Goal: Contribute content: Add original content to the website for others to see

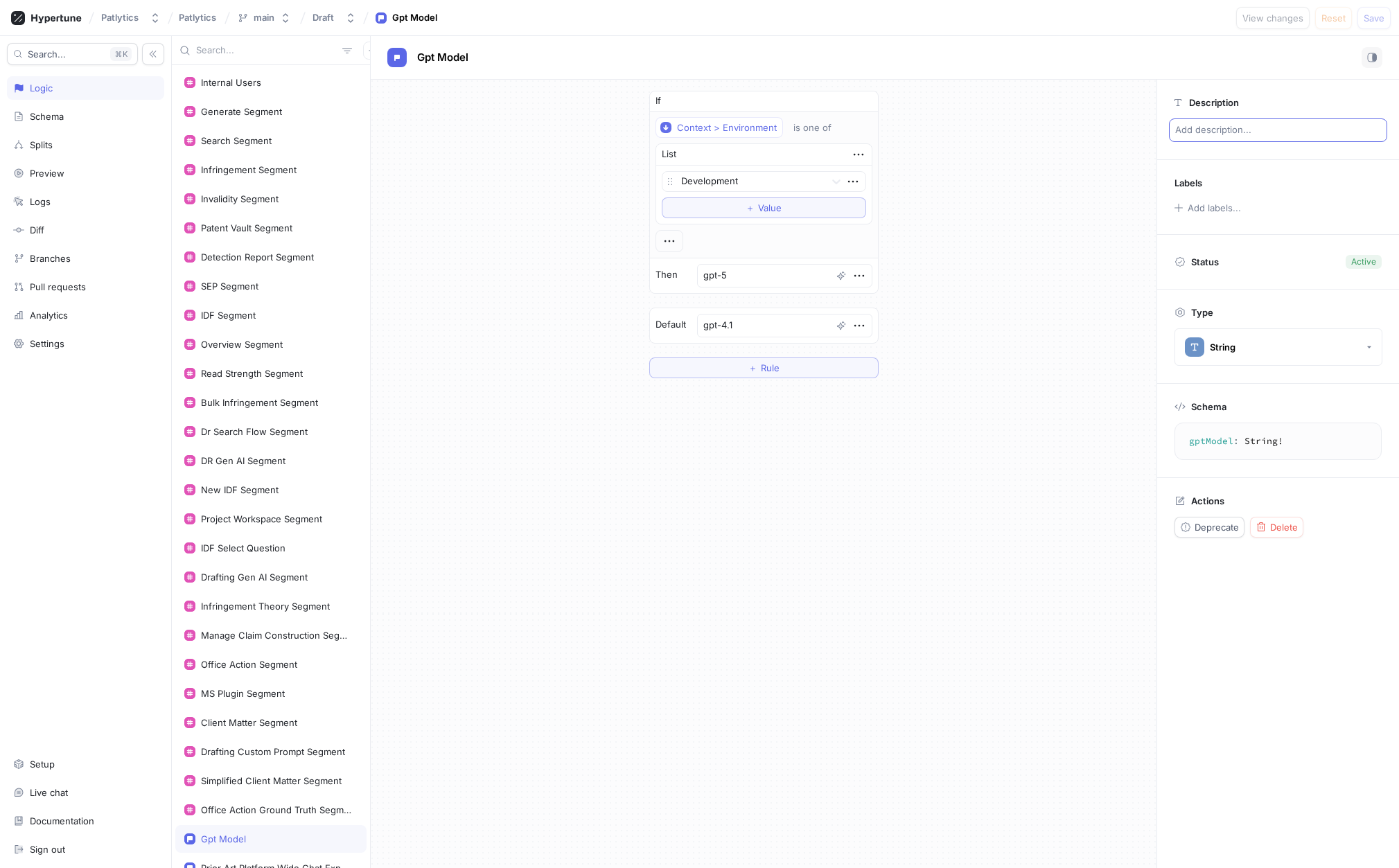
click at [1208, 130] on p "Add description..." at bounding box center [1278, 130] width 218 height 23
type textarea "x"
type textarea "2"
type textarea "x"
type textarea "20"
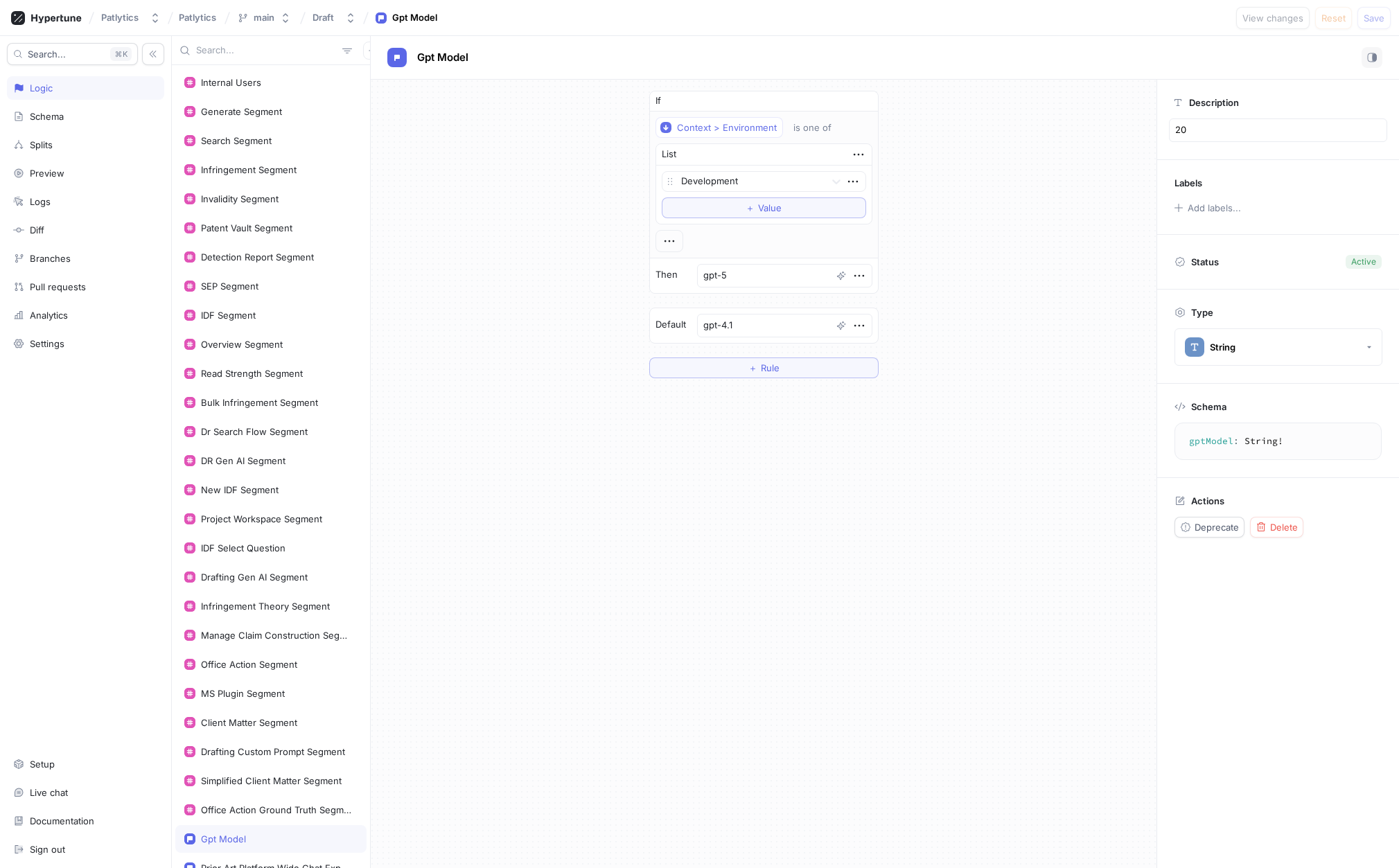
type textarea "x"
type textarea "202"
type textarea "x"
type textarea "2025"
click at [1221, 131] on p "2025" at bounding box center [1278, 130] width 218 height 23
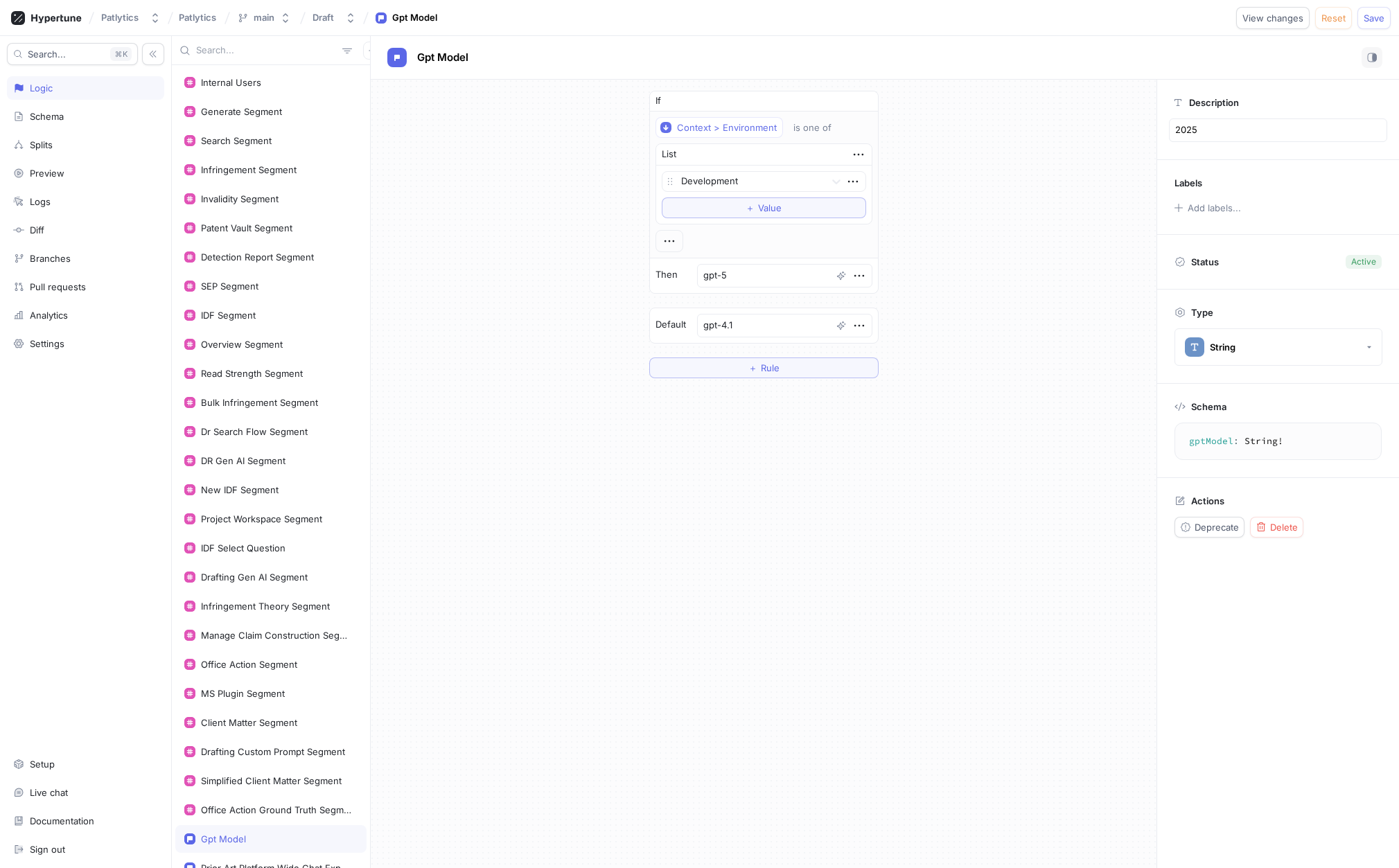
type textarea "x"
type textarea "2025/"
type textarea "x"
type textarea "2025/0"
type textarea "x"
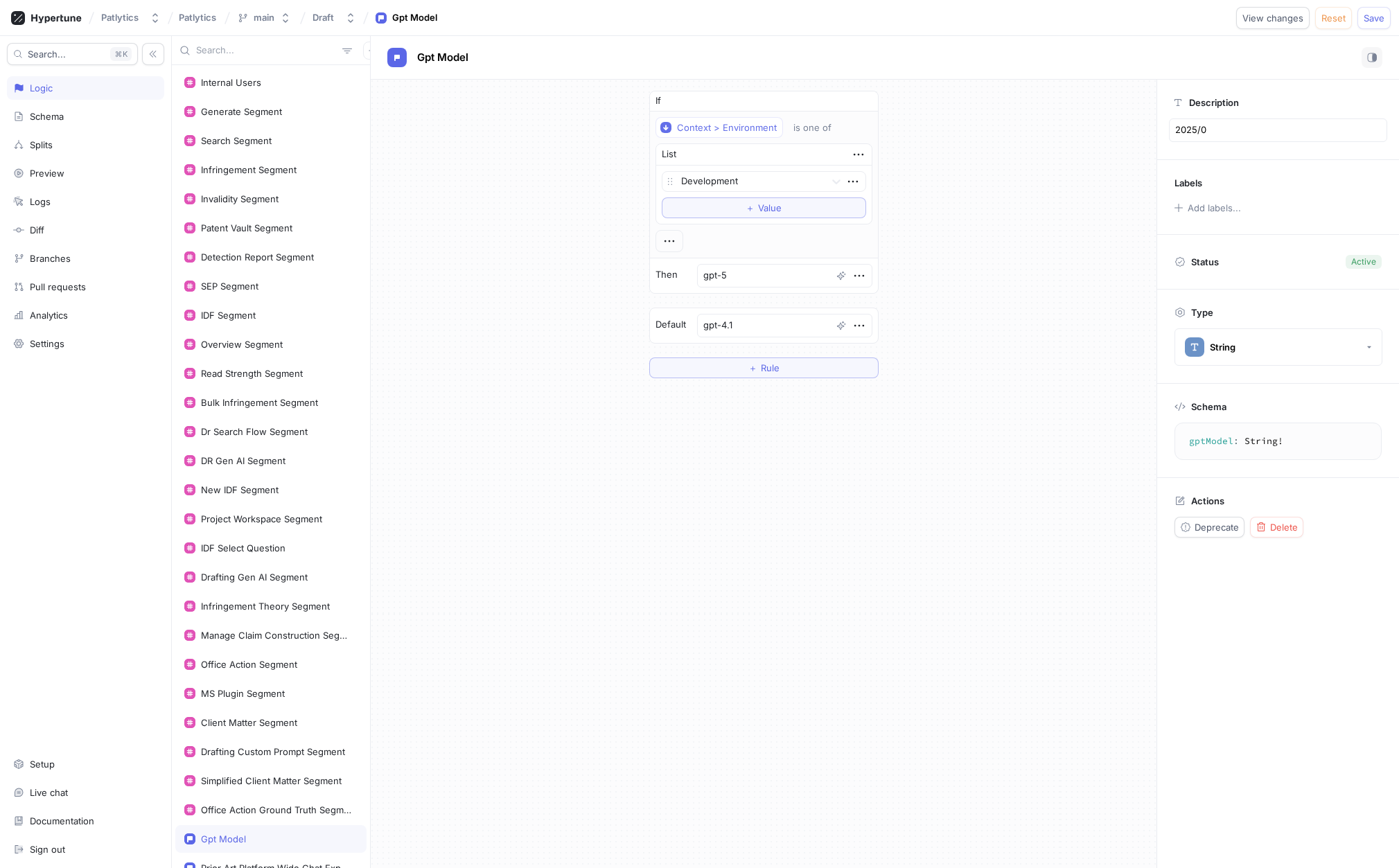
type textarea "2025/09"
type textarea "x"
type textarea "2025/09/"
type textarea "x"
type textarea "[DATE]"
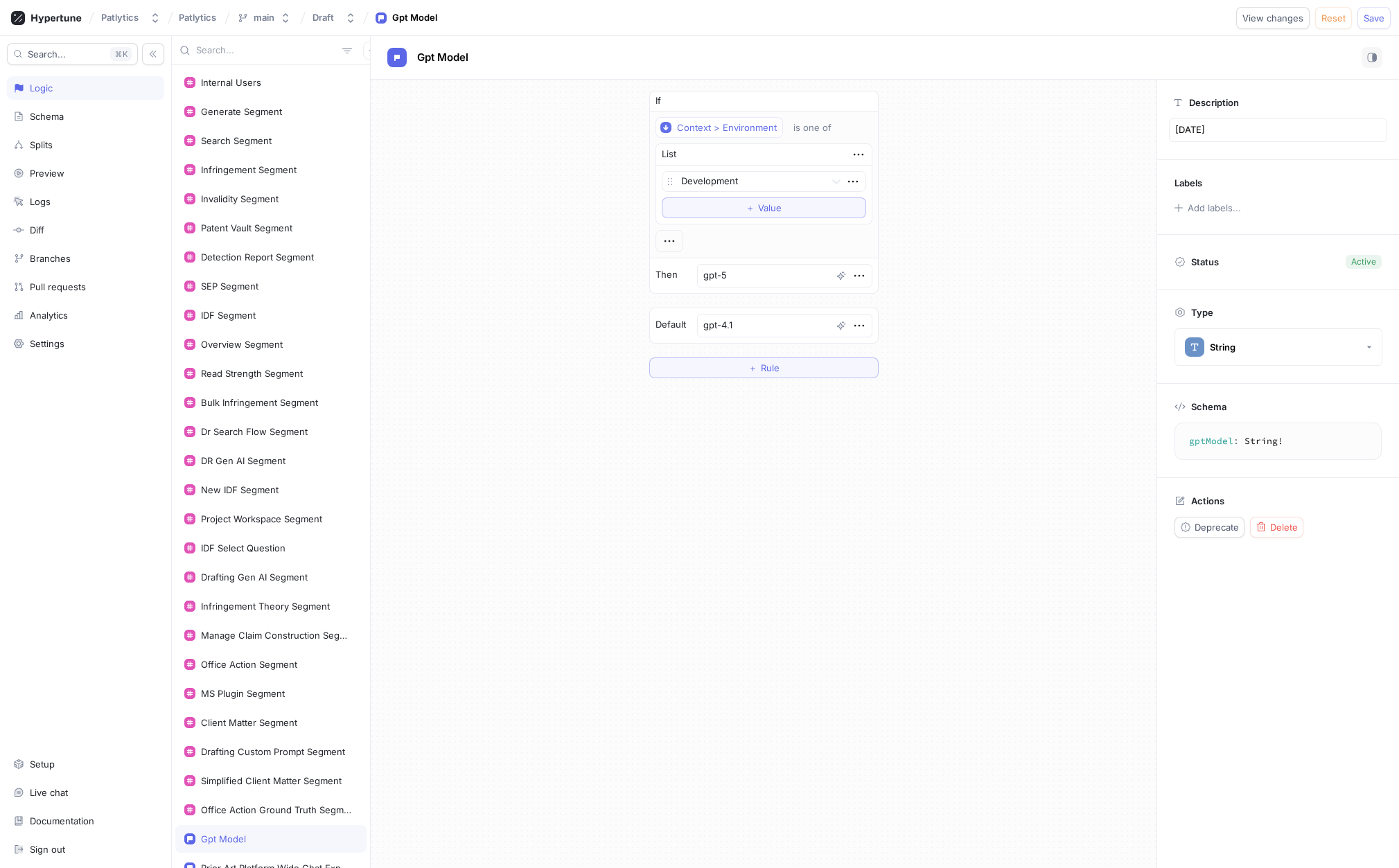
type textarea "x"
type textarea "[DATE]:"
type textarea "x"
type textarea "[DATE]:"
type textarea "x"
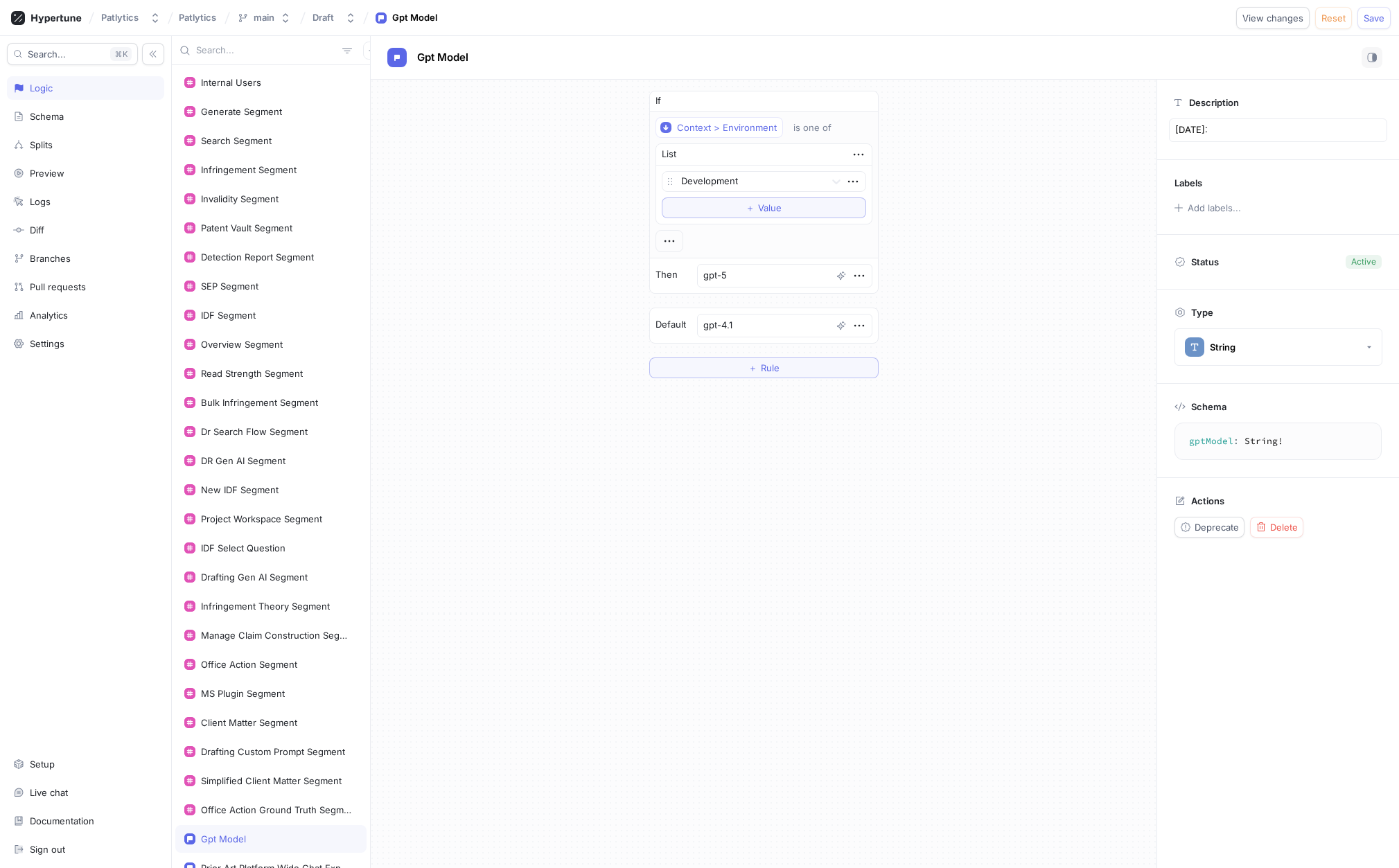
type textarea "[DATE]: c"
type textarea "x"
type textarea "[DATE]: cu"
type textarea "x"
type textarea "[DATE]: cur"
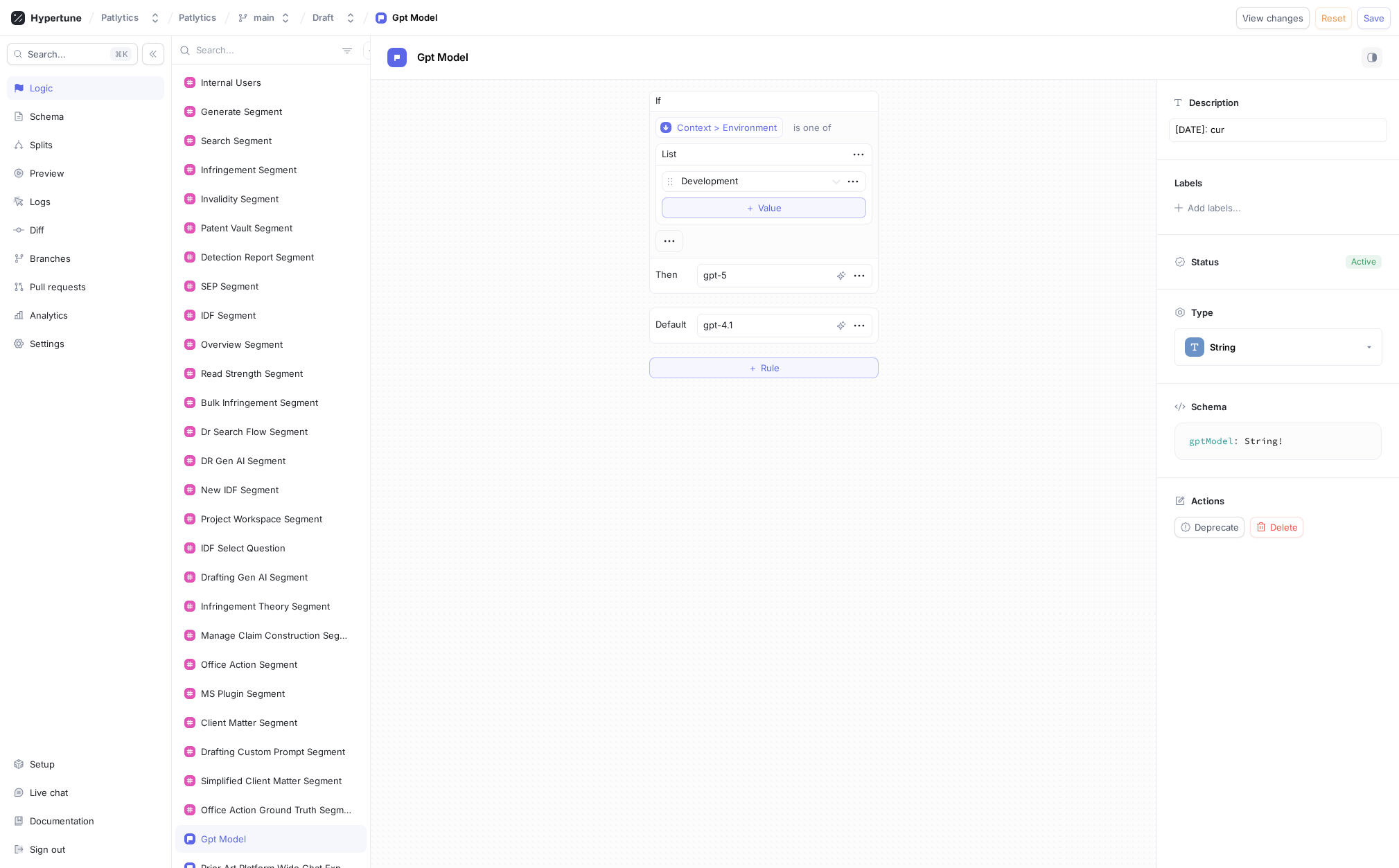
type textarea "x"
type textarea "[DATE]: curr"
type textarea "x"
type textarea "[DATE]: curre"
type textarea "x"
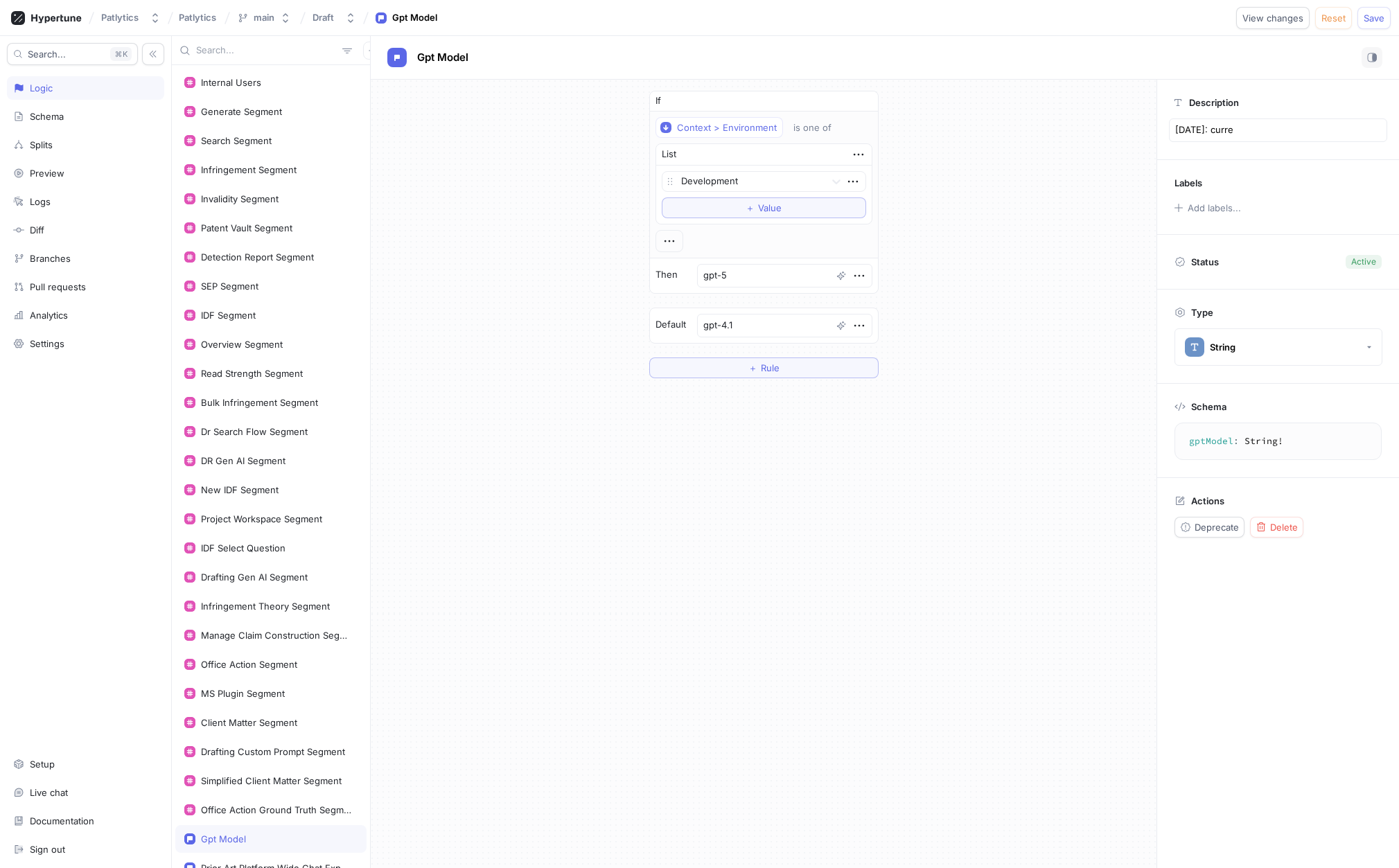
type textarea "[DATE]: curren"
type textarea "x"
type textarea "[DATE]: current"
type textarea "x"
type textarea "[DATE]: currentl"
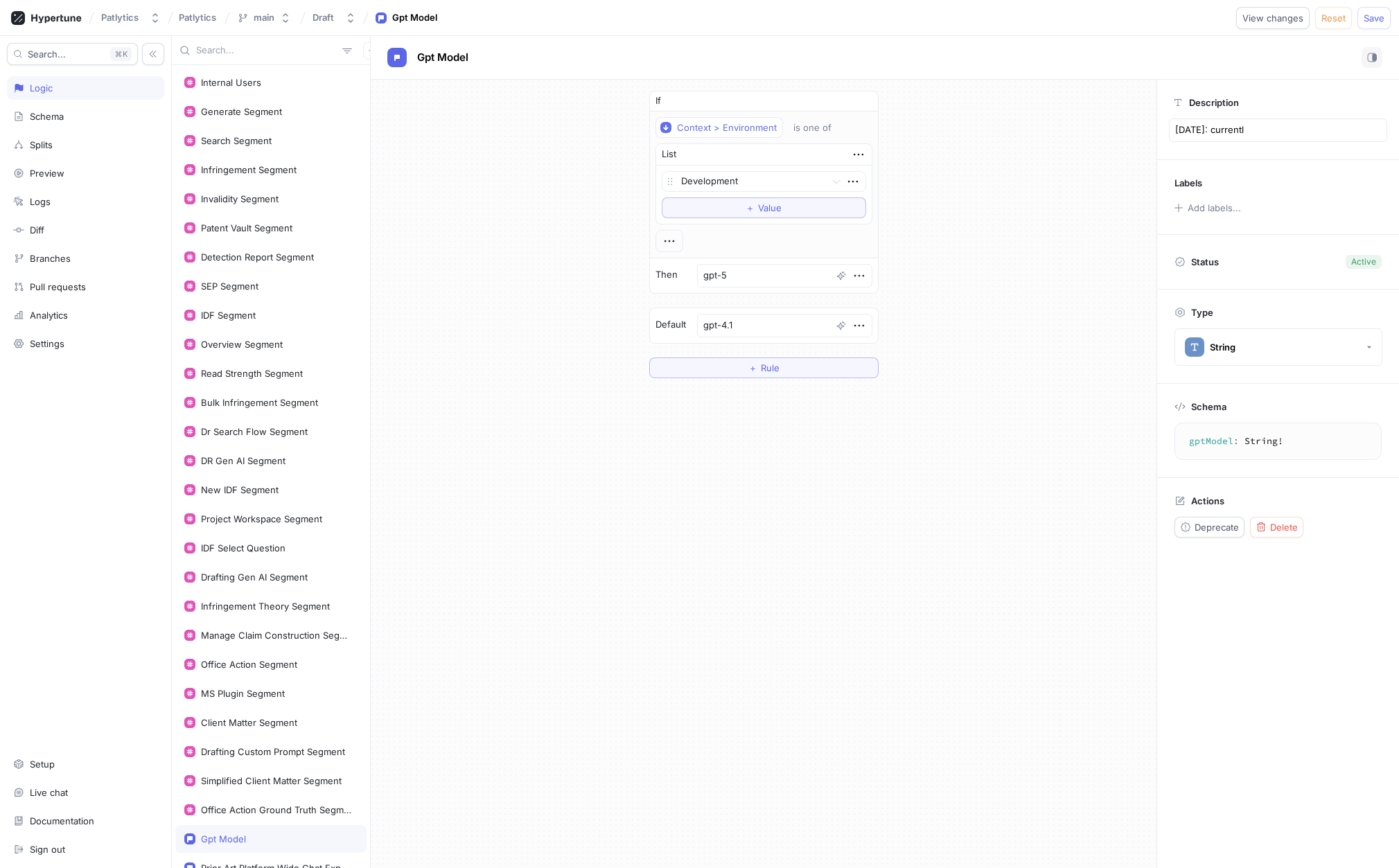
type textarea "x"
type textarea "[DATE]: currently"
type textarea "x"
type textarea "[DATE]: currently"
type textarea "x"
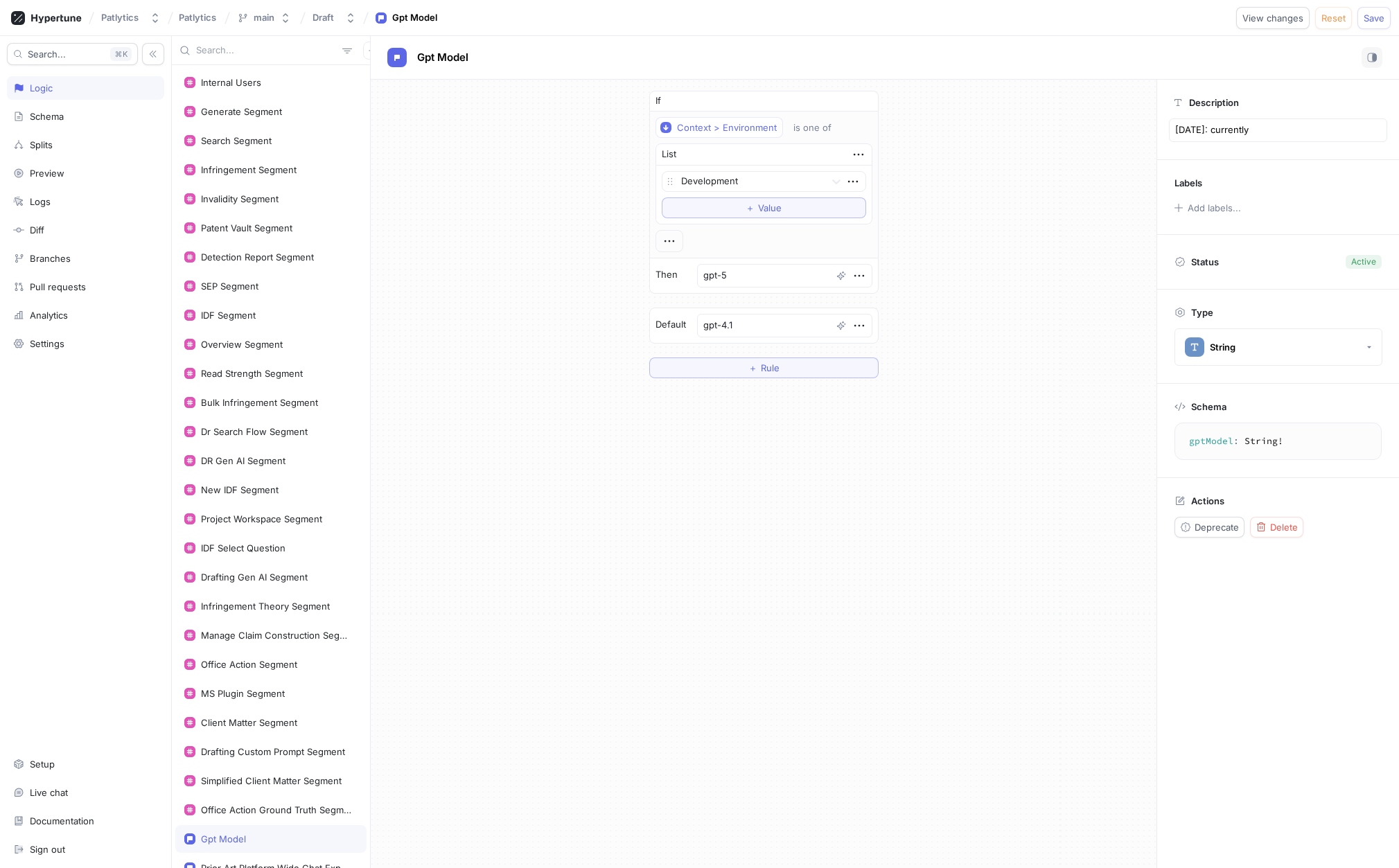
type textarea "[DATE]: currently i"
type textarea "x"
type textarea "[DATE]: currently it"
type textarea "x"
type textarea "[DATE]: currently it'"
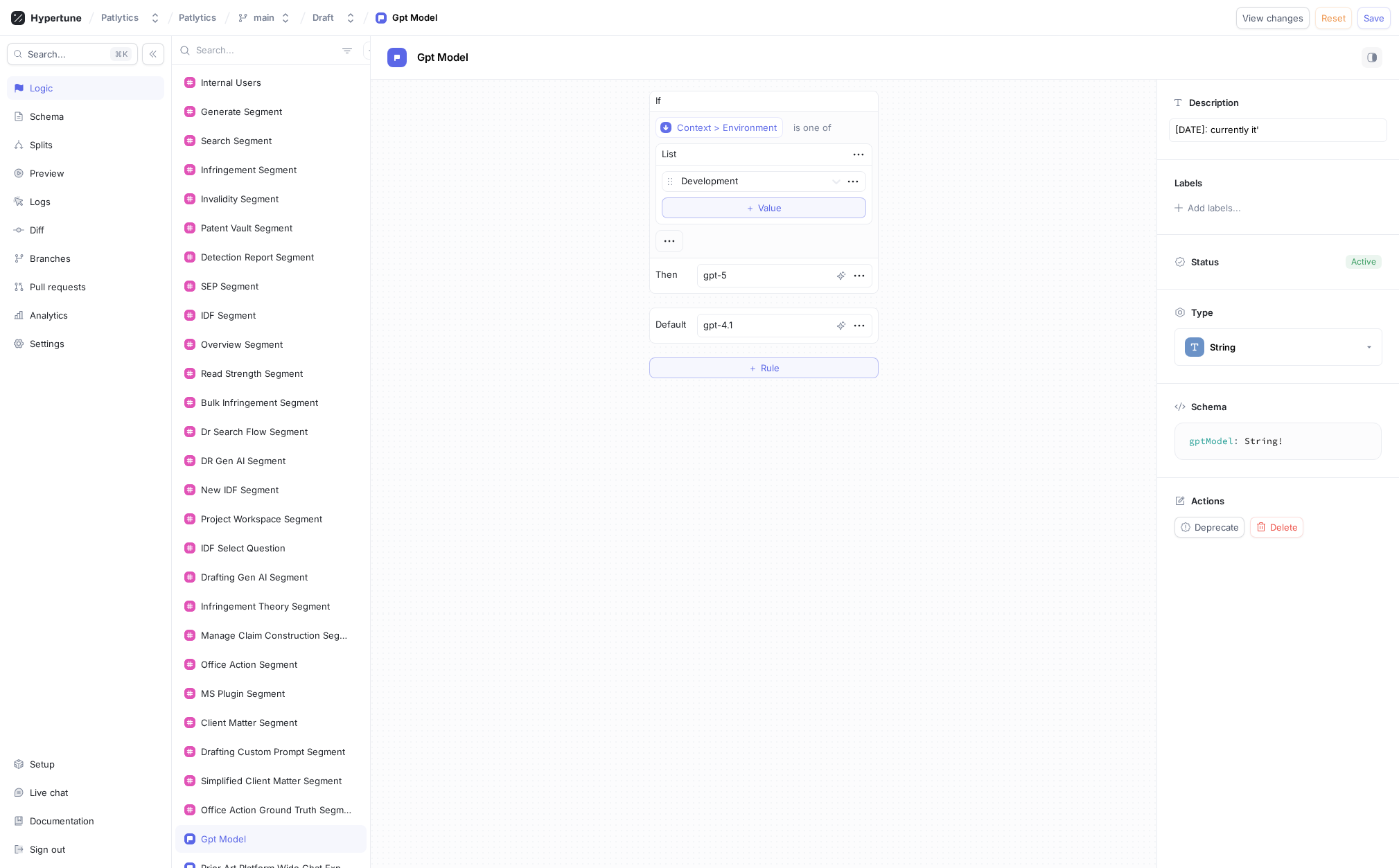
type textarea "x"
type textarea "[DATE]: currently it's"
type textarea "x"
type textarea "[DATE]: currently it's"
type textarea "x"
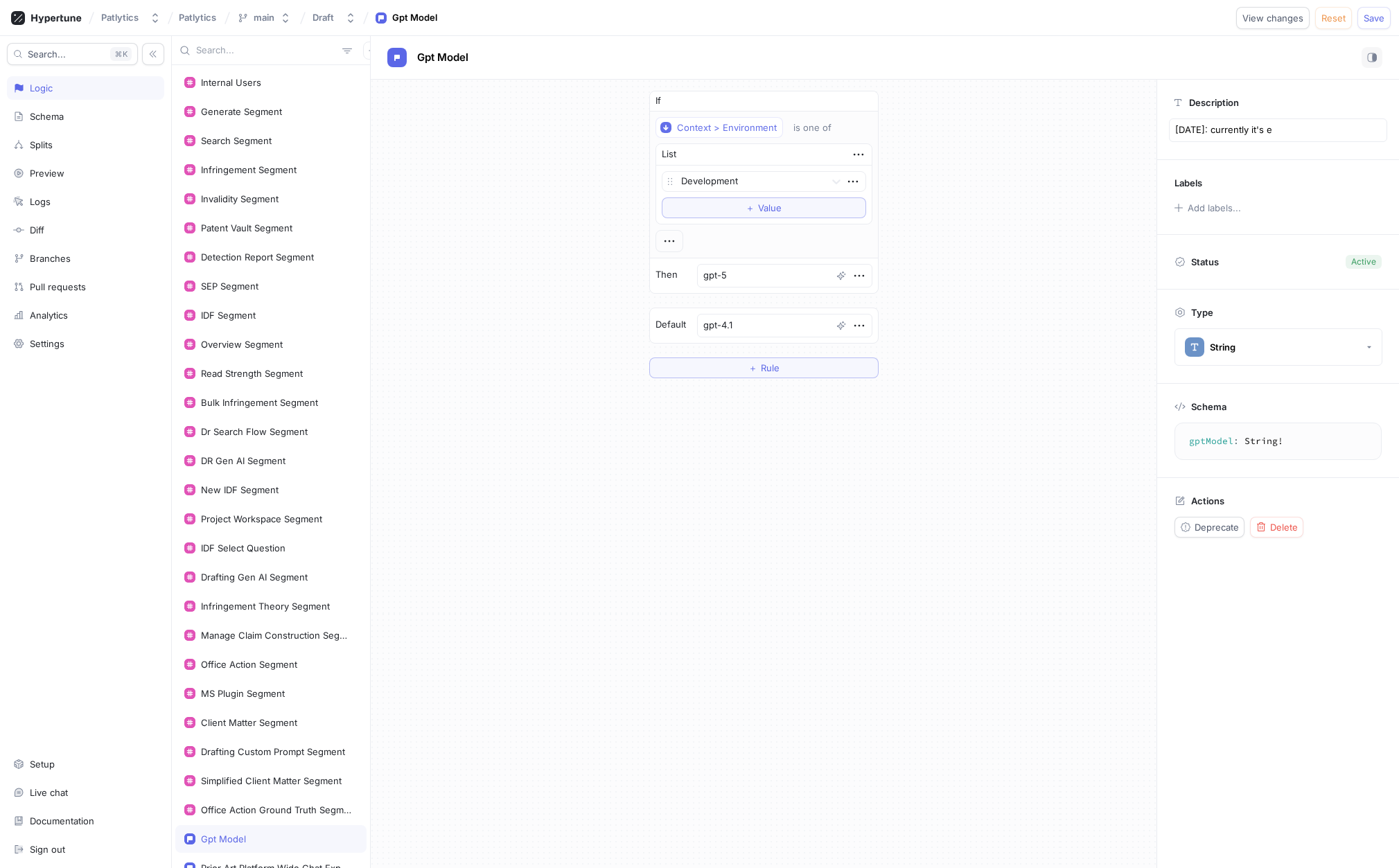
type textarea "[DATE]: currently it's ei"
type textarea "x"
type textarea "[DATE]: currently it's eit"
type textarea "x"
type textarea "[DATE]: currently it's eith"
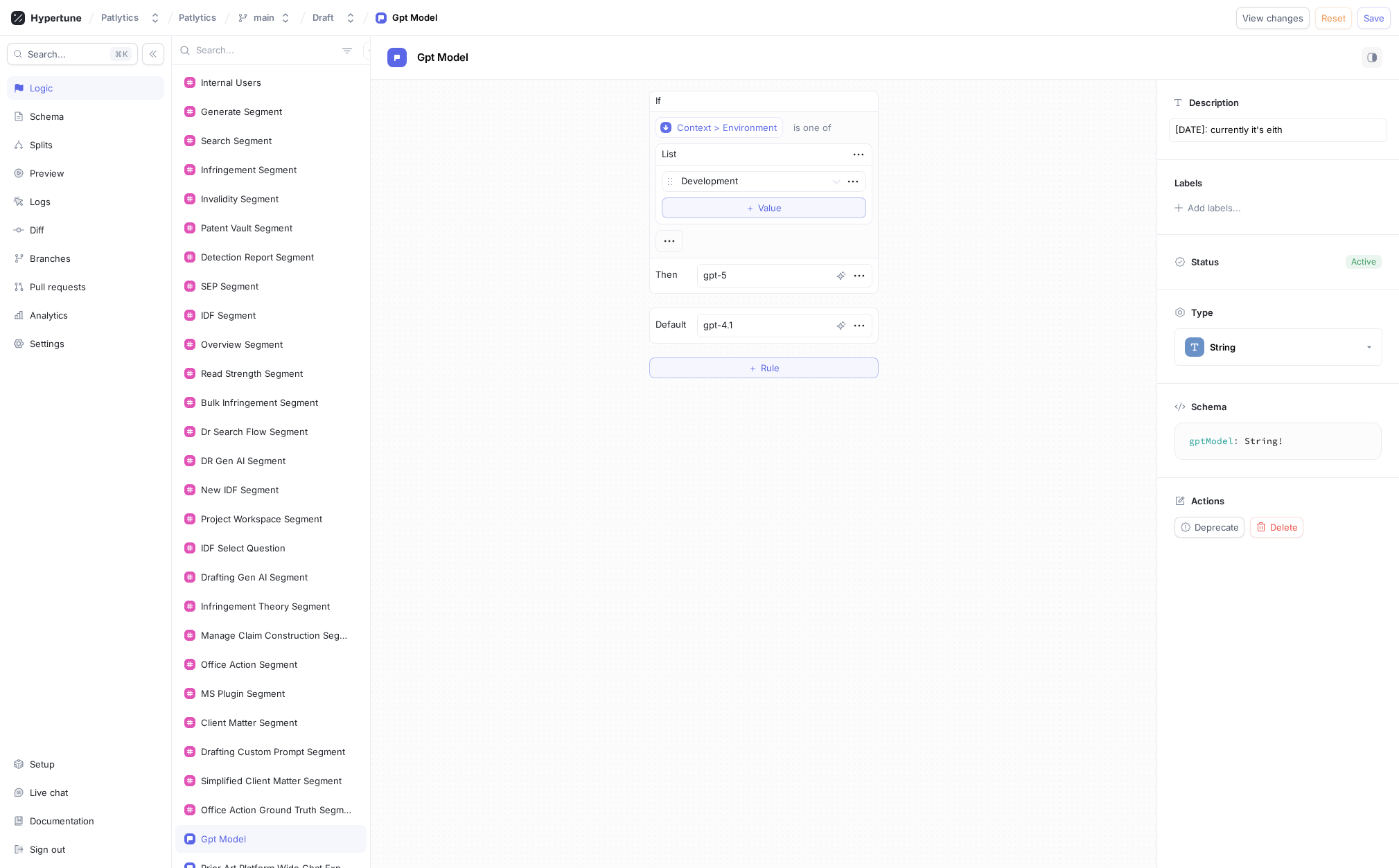
type textarea "x"
type textarea "[DATE]: currently it's eithe"
type textarea "x"
type textarea "[DATE]: currently it's either"
type textarea "x"
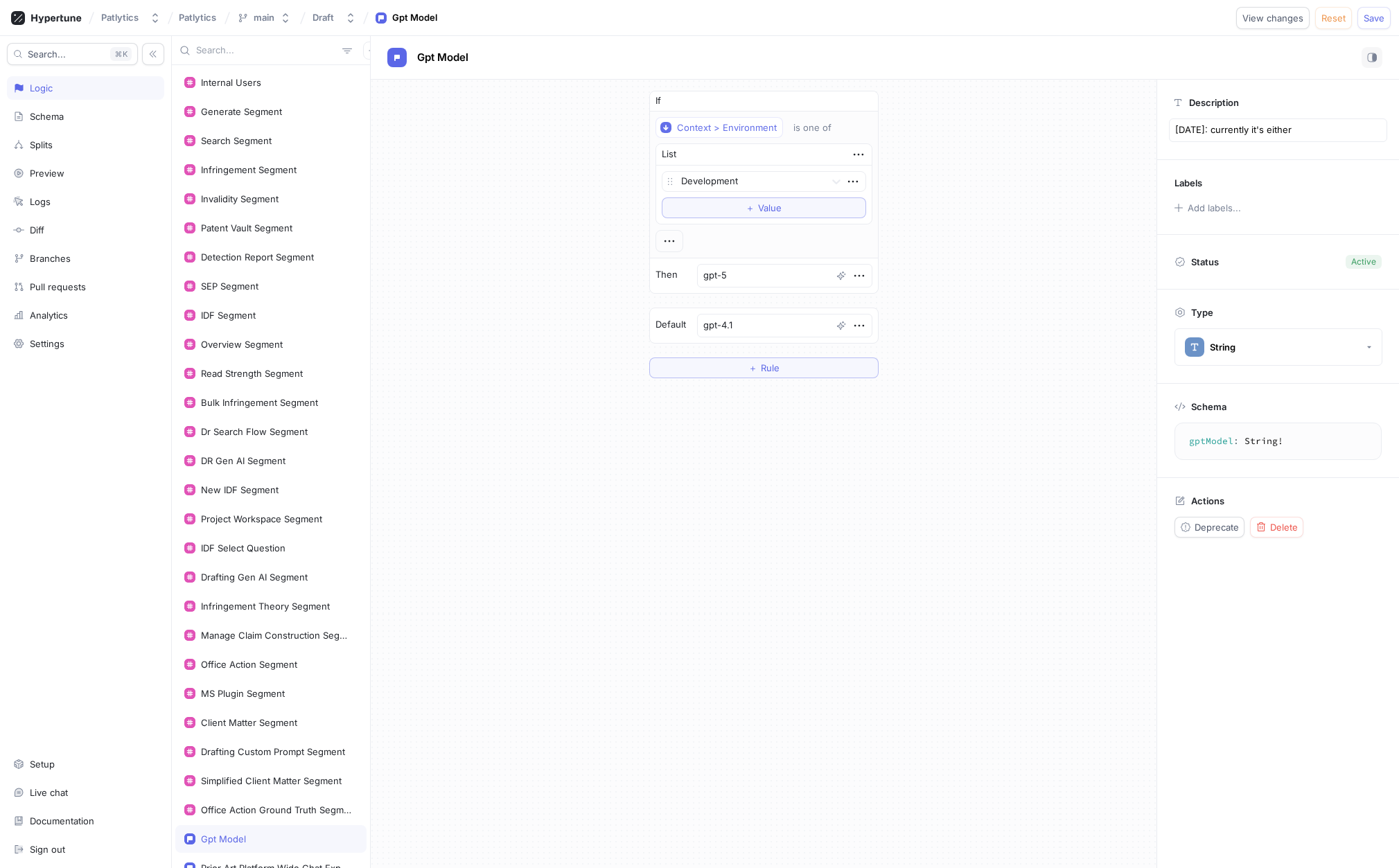
type textarea "[DATE]: currently it's either ""
type textarea "x"
type textarea "[DATE]: currently it's either "g"
type textarea "x"
type textarea "[DATE]: currently it's either "gp"
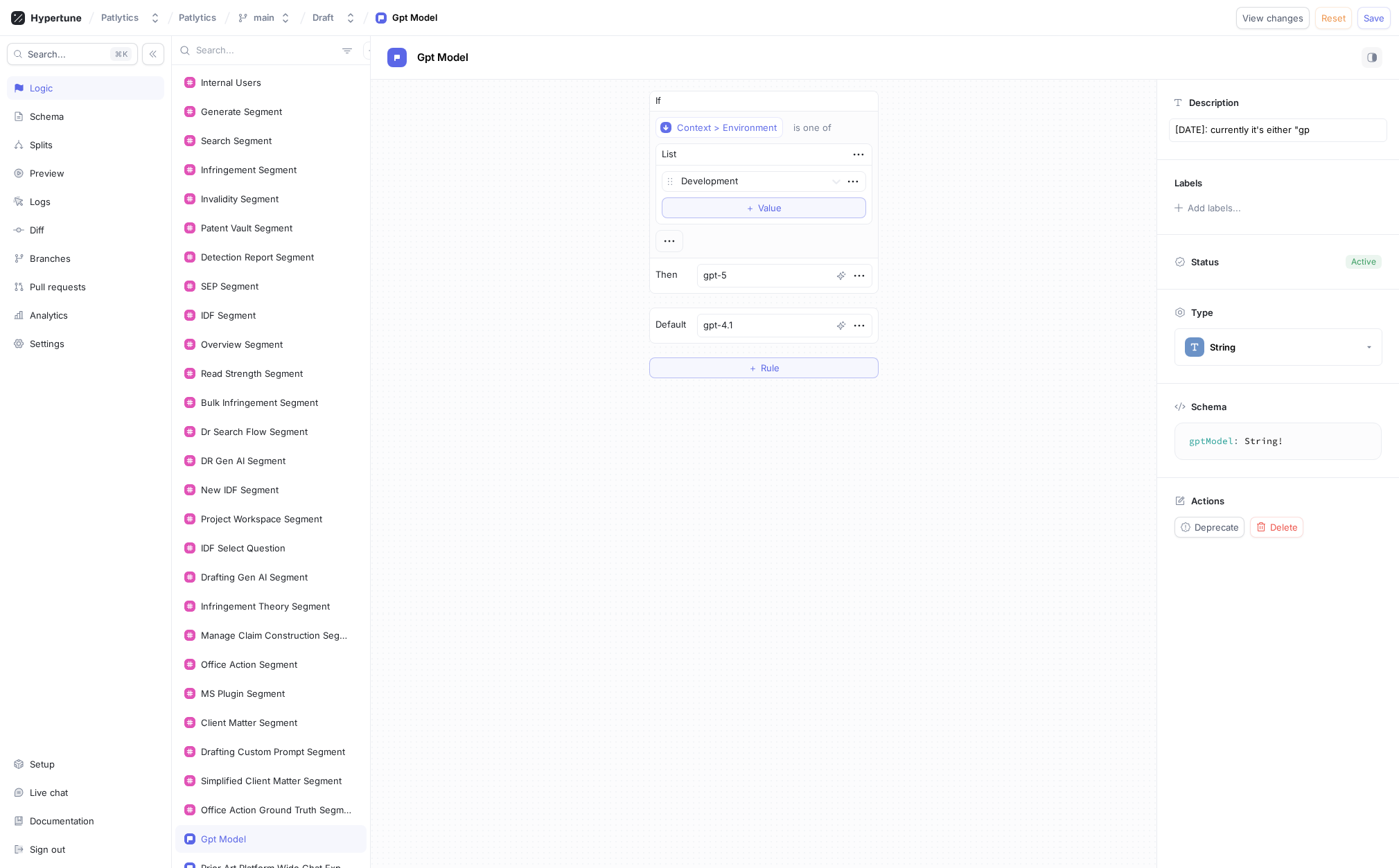
type textarea "x"
type textarea "[DATE]: currently it's either "gpt"
type textarea "x"
type textarea "[DATE]: currently it's either "gpt-"
type textarea "x"
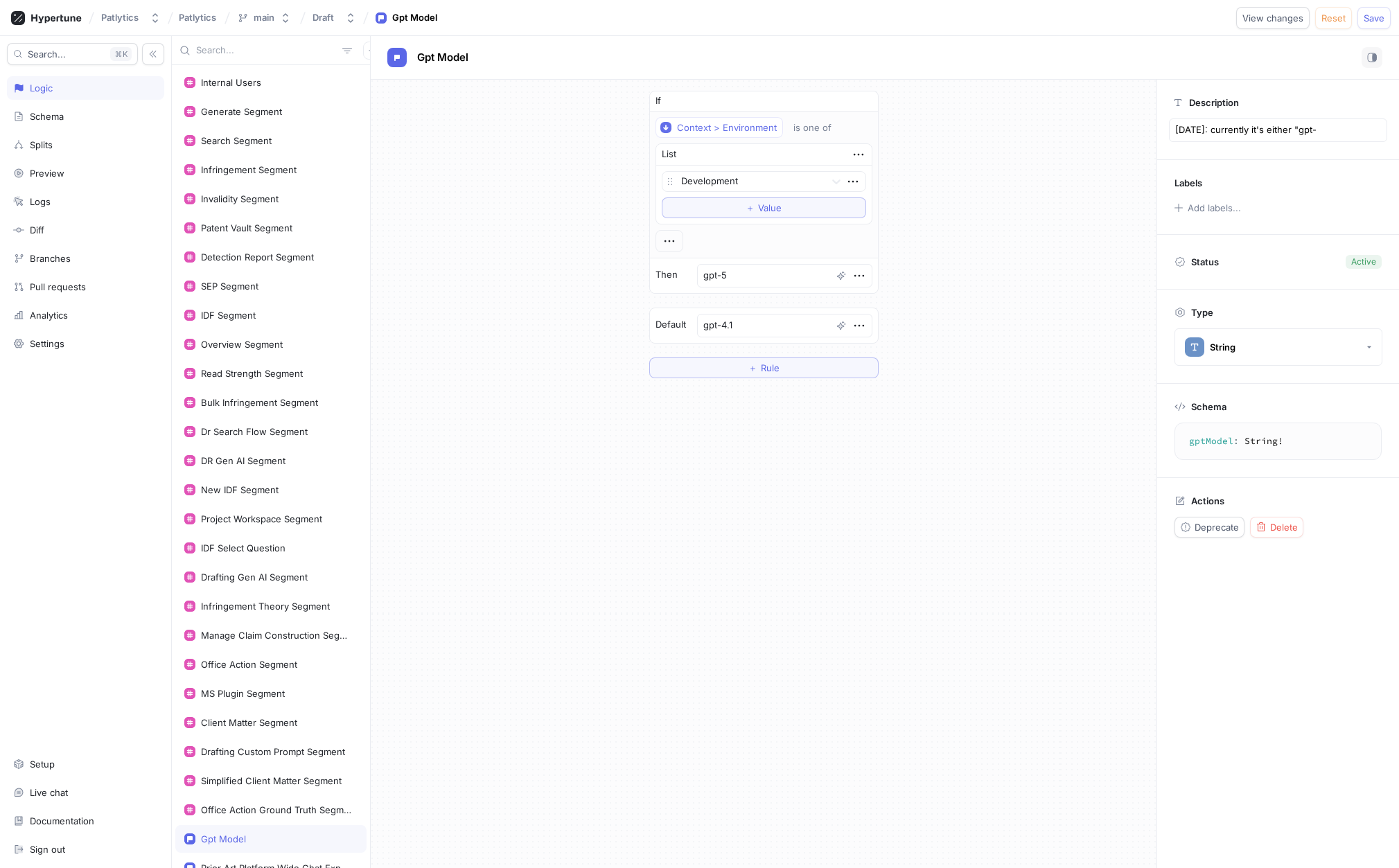
type textarea "[DATE]: currently it's either "gpt-5"
type textarea "x"
type textarea "[DATE]: currently it's either "gpt-5""
type textarea "x"
type textarea "[DATE]: currently it's either "gpt-5""
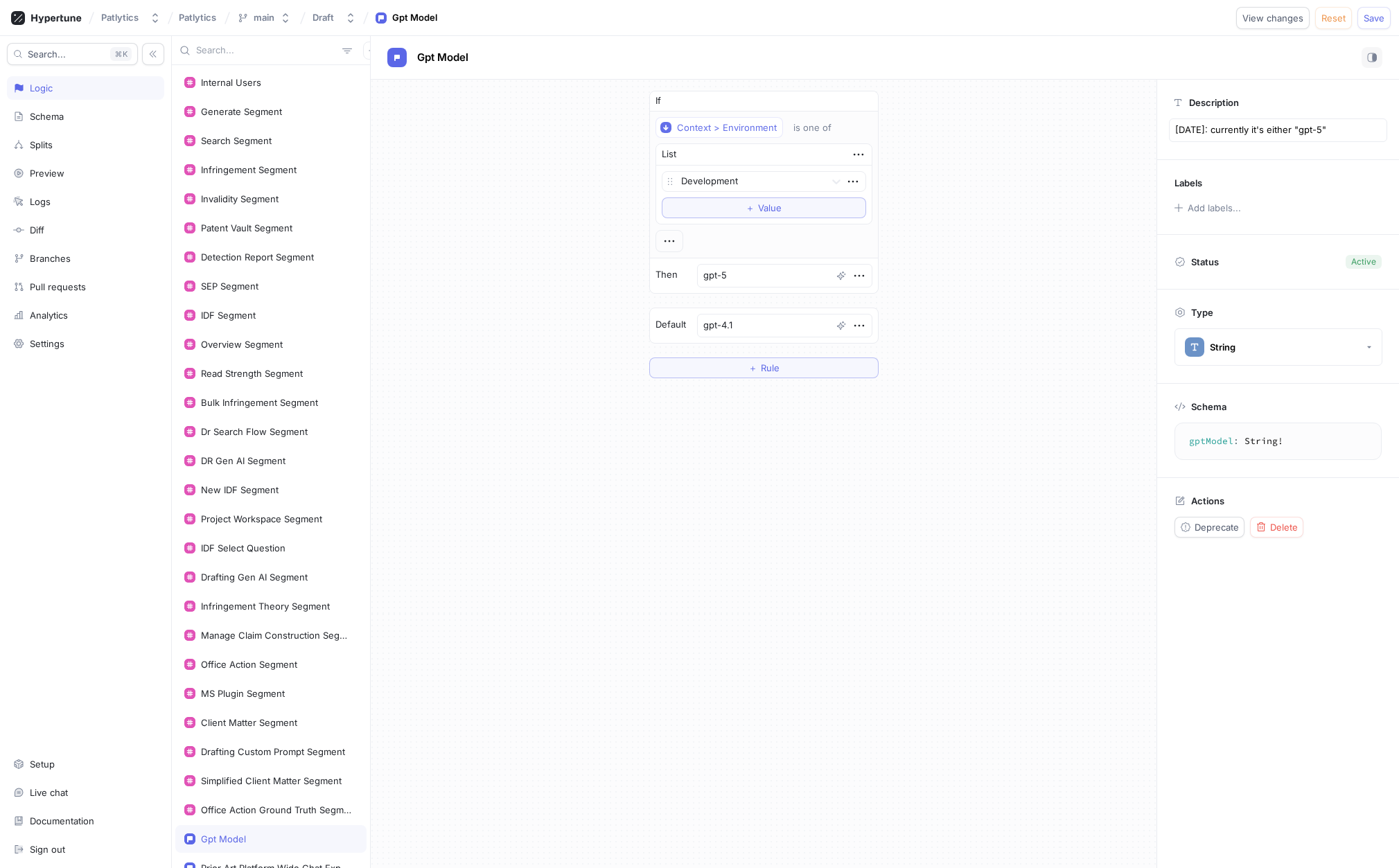
type textarea "x"
type textarea "[DATE]: currently it's either "gpt-5" o"
type textarea "x"
type textarea "[DATE]: currently it's either "gpt-5" or"
type textarea "x"
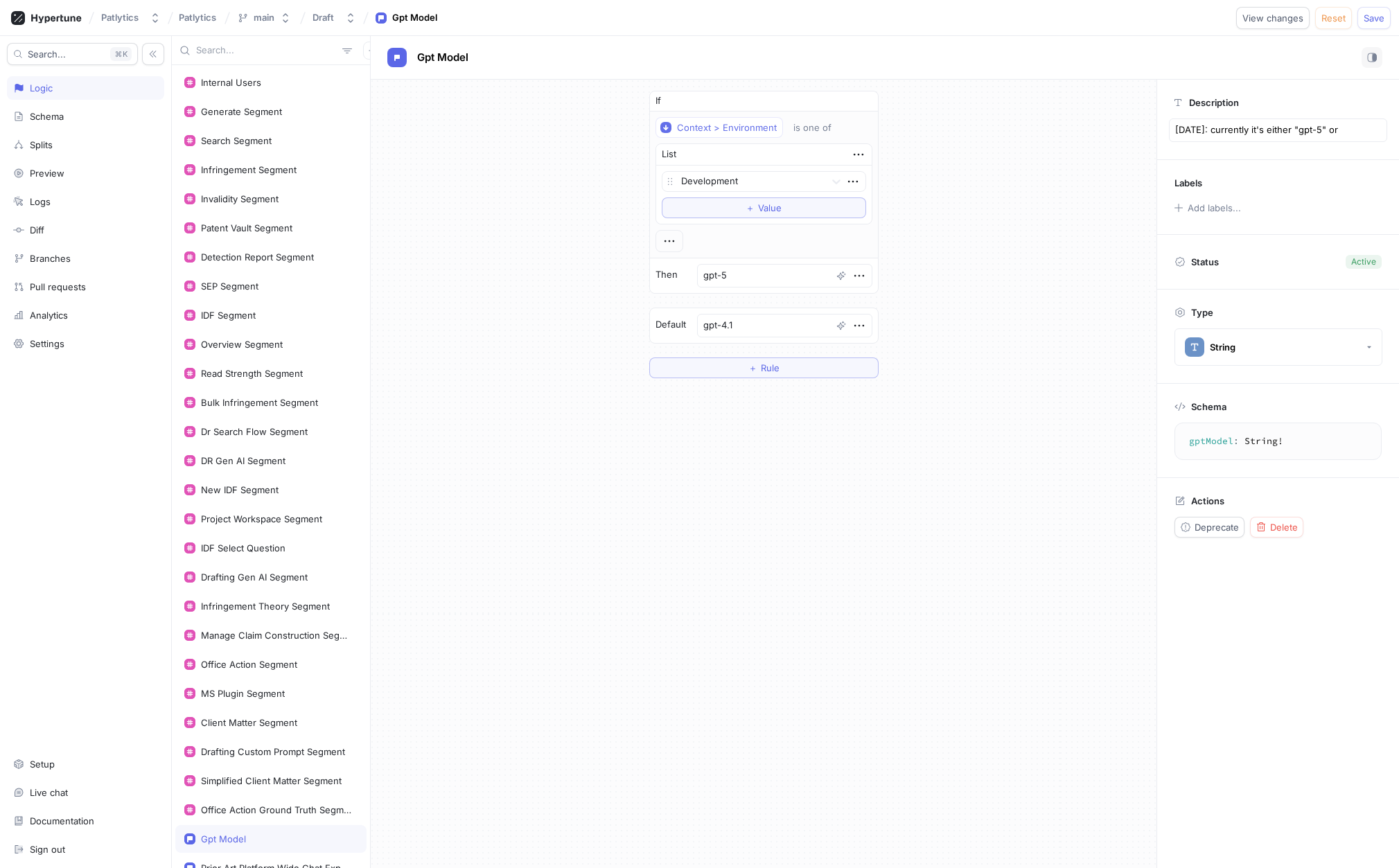
type textarea "[DATE]: currently it's either "gpt-5" or"
type textarea "x"
type textarea "[DATE]: currently it's either "gpt-5" or a"
type textarea "x"
type textarea "[DATE]: currently it's either "gpt-5" or an"
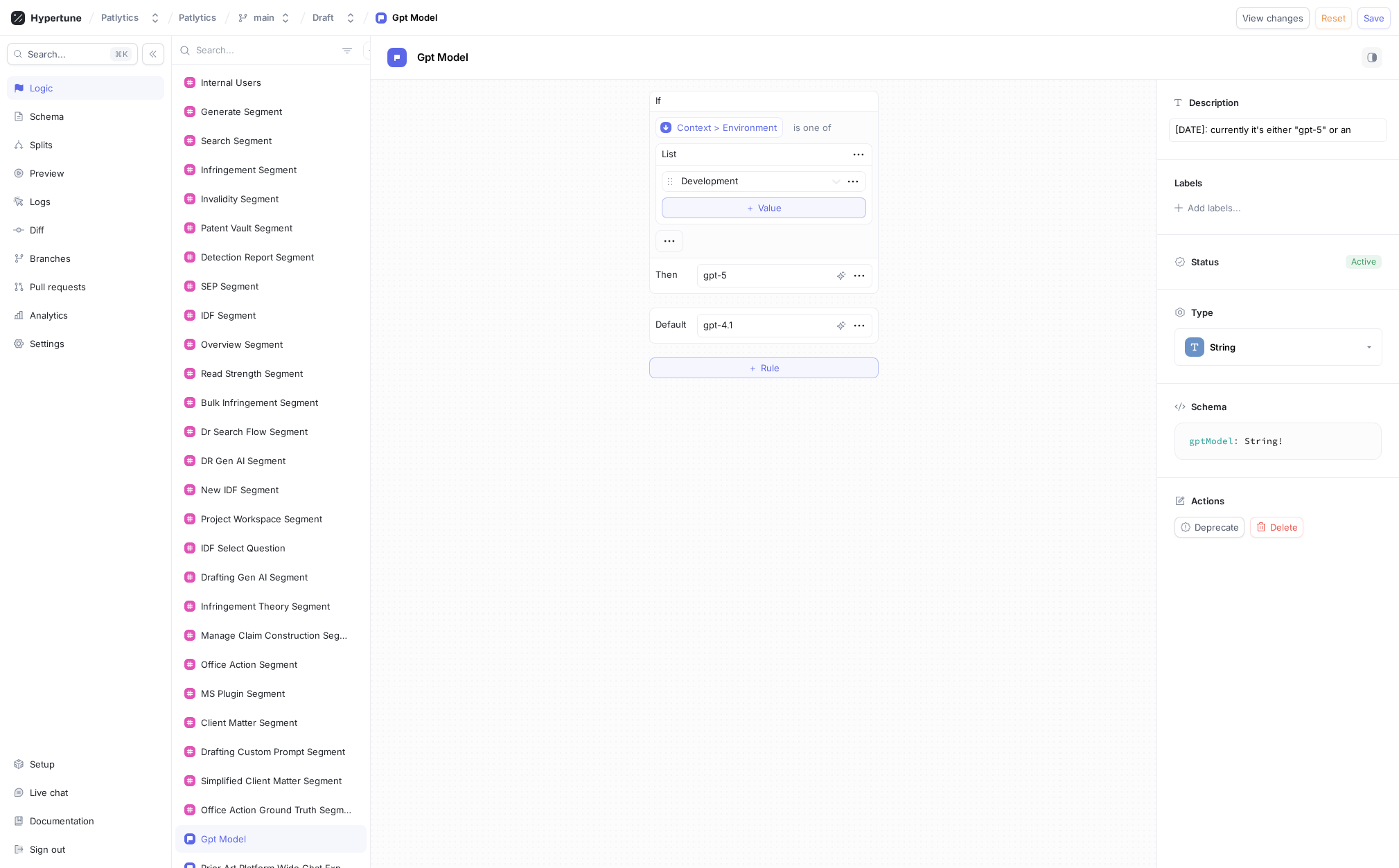
type textarea "x"
type textarea "[DATE]: currently it's either "gpt-5" or any"
type textarea "x"
type textarea "[DATE]: currently it's either "gpt-5" or any s"
type textarea "x"
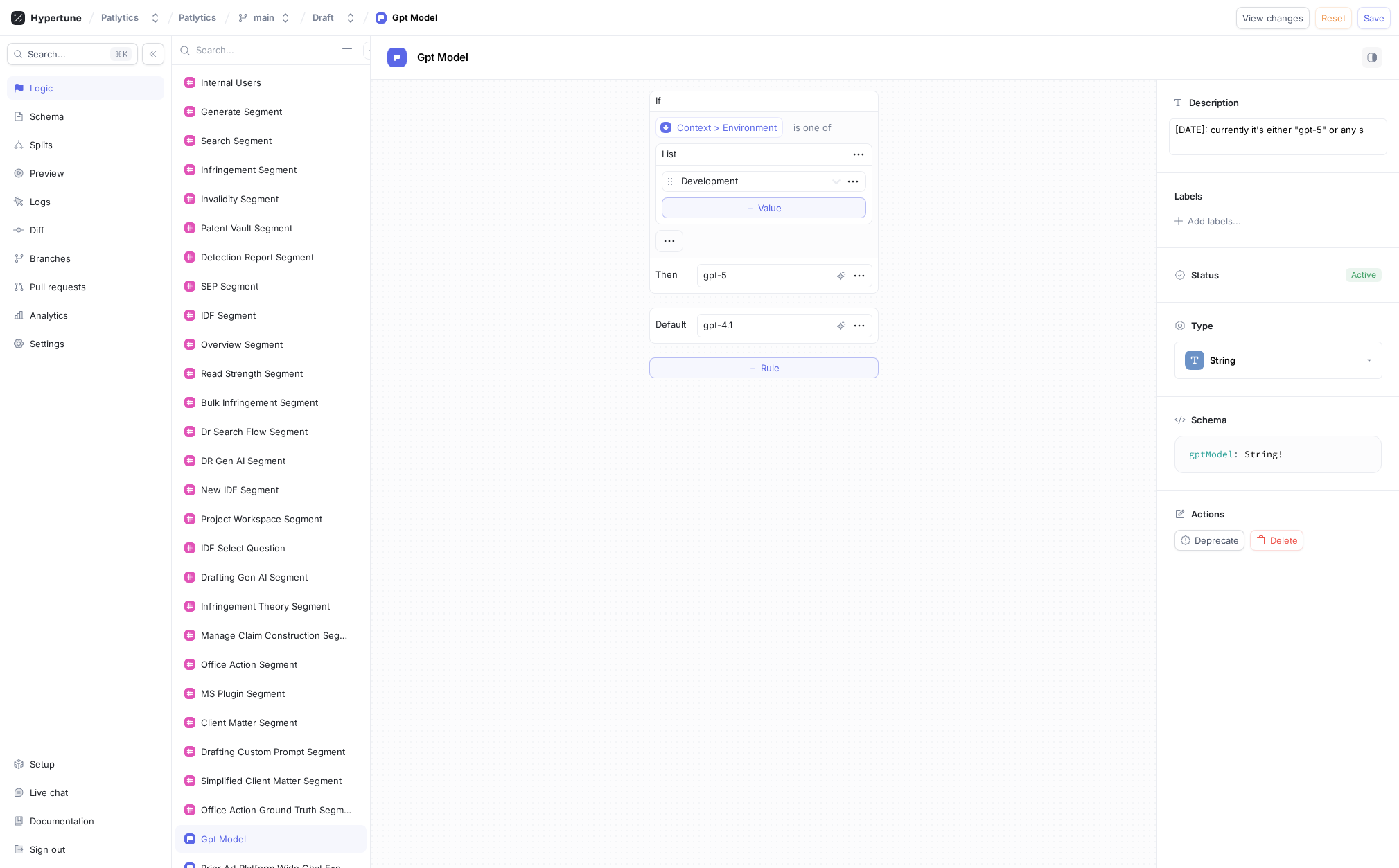
type textarea "[DATE]: currently it's either "gpt-5" or any st"
type textarea "x"
type textarea "[DATE]: currently it's either "gpt-5" or any str"
type textarea "x"
type textarea "[DATE]: currently it's either "gpt-5" or any stri"
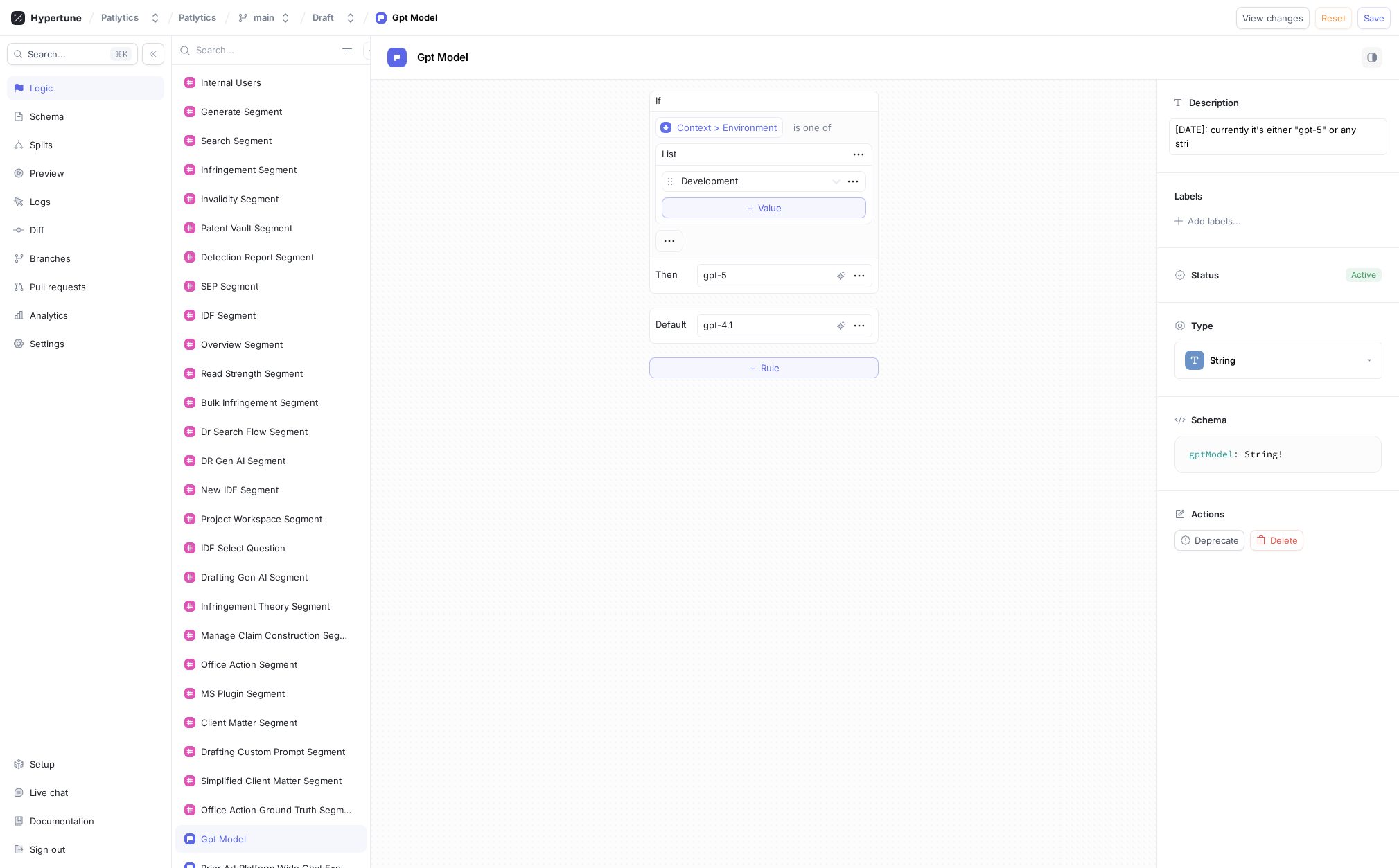
type textarea "x"
type textarea "[DATE]: currently it's either "gpt-5" or any strin"
type textarea "x"
type textarea "[DATE]: currently it's either "gpt-5" or any string"
type textarea "x"
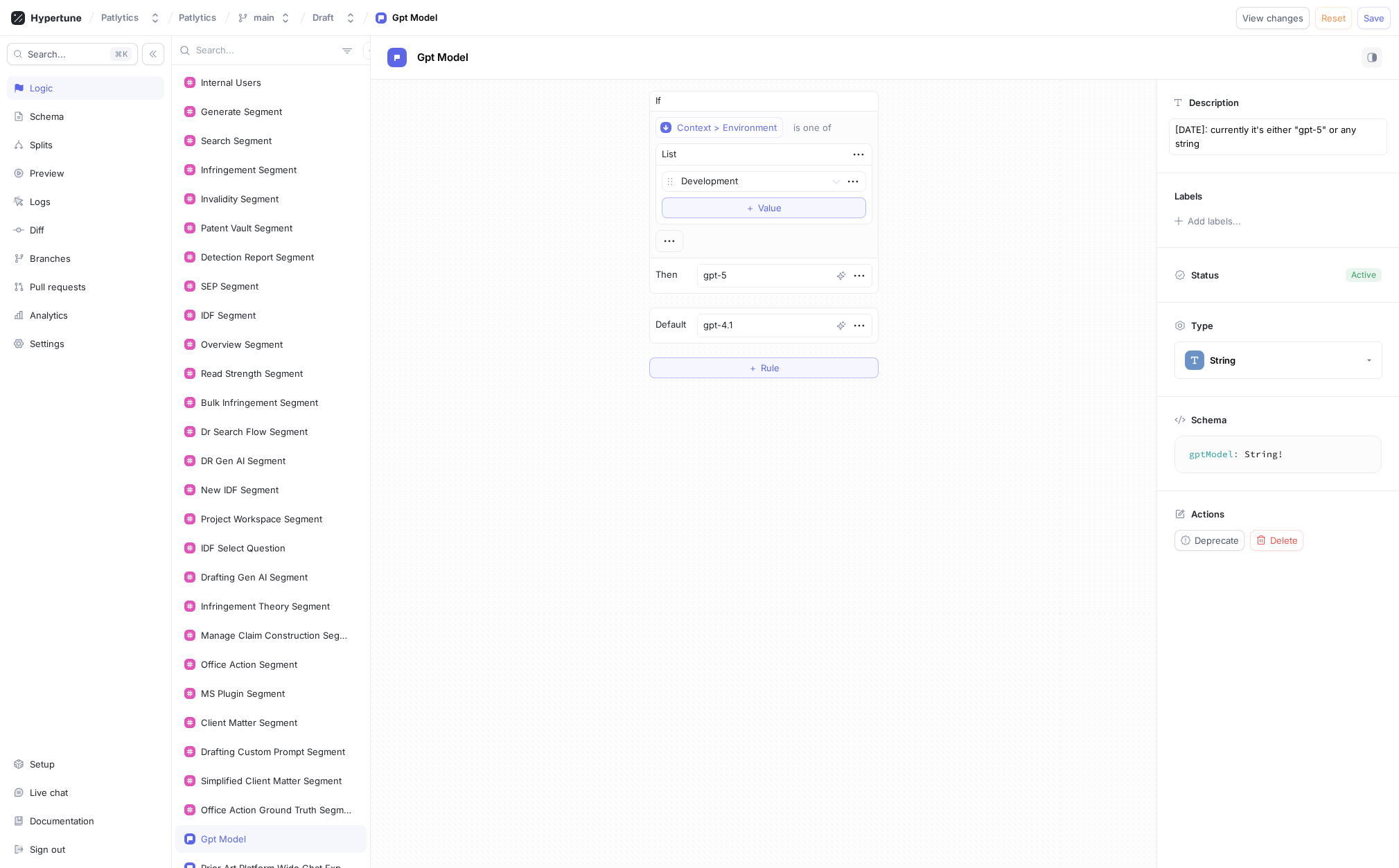
type textarea "[DATE]: currently it's either "gpt-5" or any string."
type textarea "x"
type textarea "[DATE]: currently it's either "gpt-5" or any string."
type textarea "x"
type textarea "[DATE]: currently it's either "gpt-5" or any string. W"
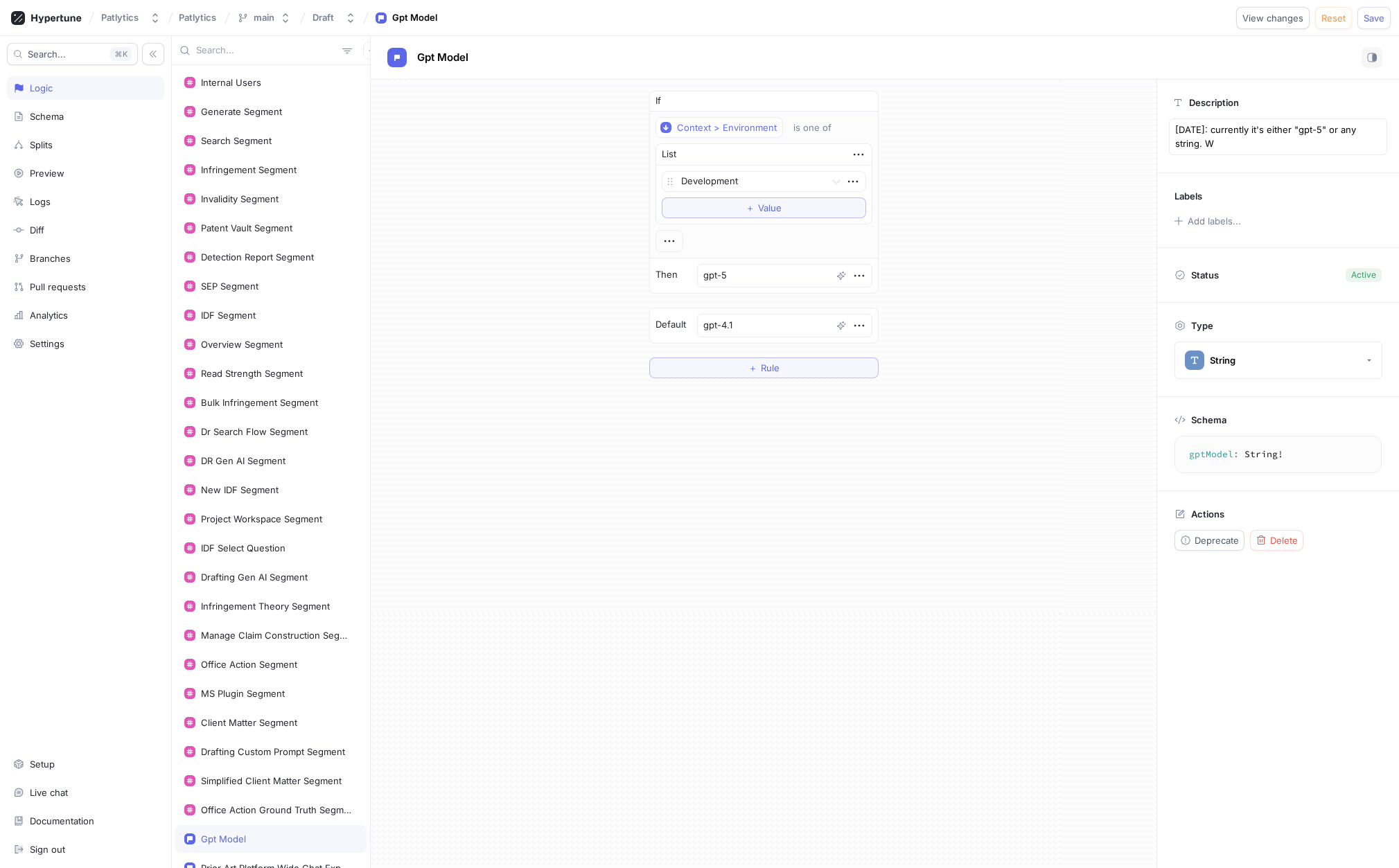
type textarea "x"
type textarea "[DATE]: currently it's either "gpt-5" or any string. We"
type textarea "x"
type textarea "[DATE]: currently it's either "gpt-5" or any string. We"
type textarea "x"
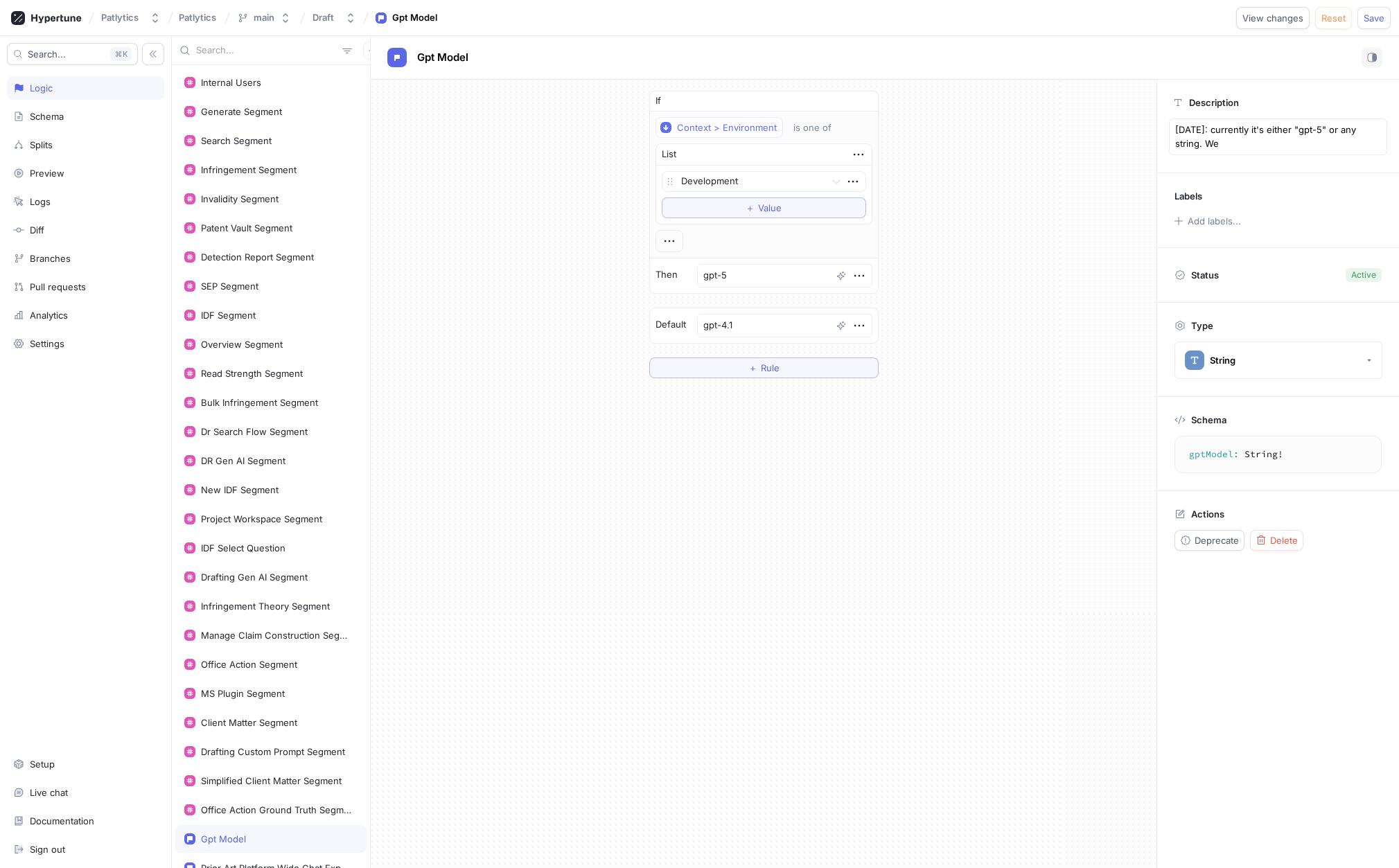
type textarea "[DATE]: currently it's either "gpt-5" or any string. We a"
type textarea "x"
type textarea "[DATE]: currently it's either "gpt-5" or any string. We ac"
type textarea "x"
type textarea "[DATE]: currently it's either "gpt-5" or any string. We acu"
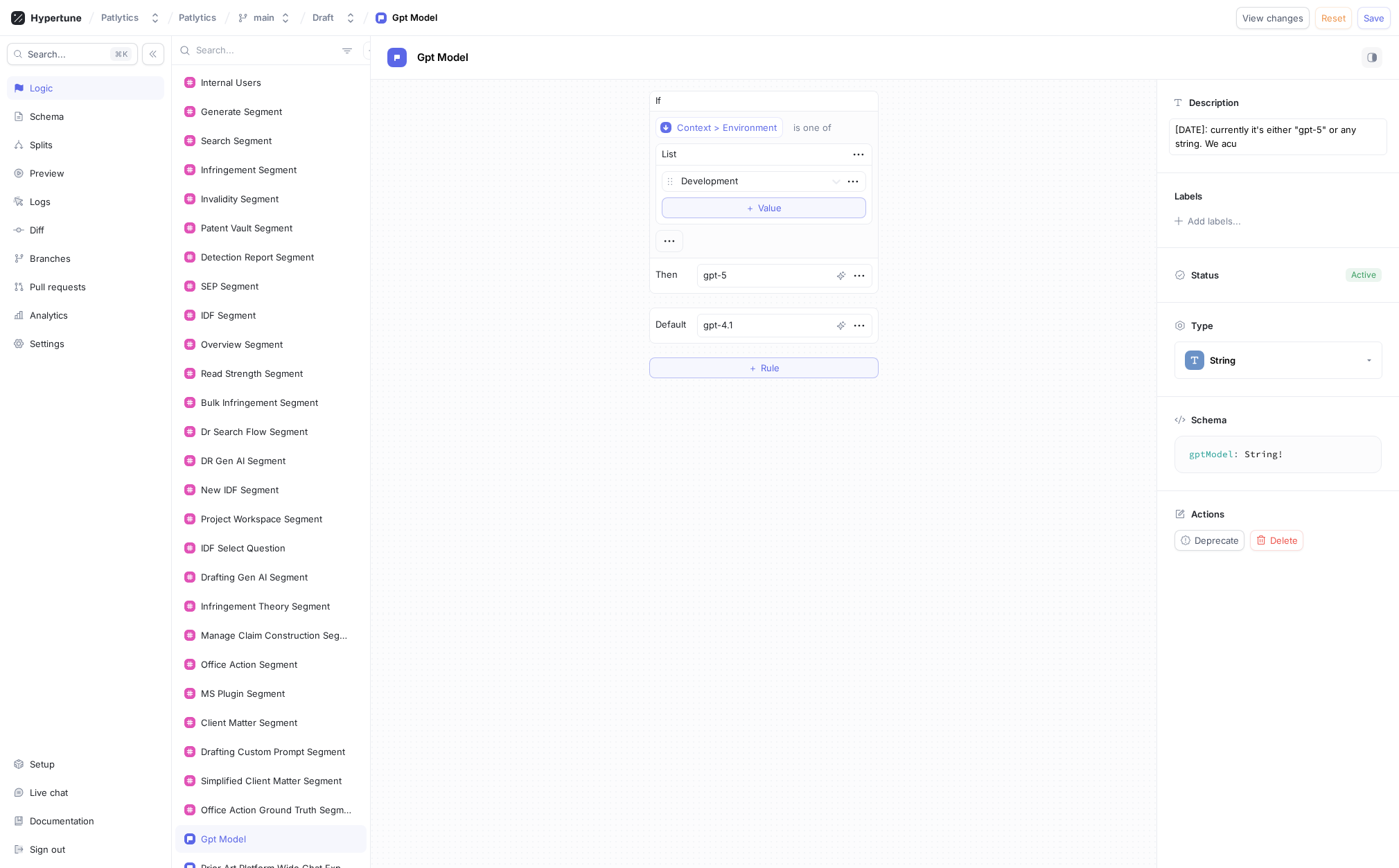
type textarea "x"
type textarea "[DATE]: currently it's either "gpt-5" or any string. We ac"
type textarea "x"
type textarea "[DATE]: currently it's either "gpt-5" or any string. We act"
type textarea "x"
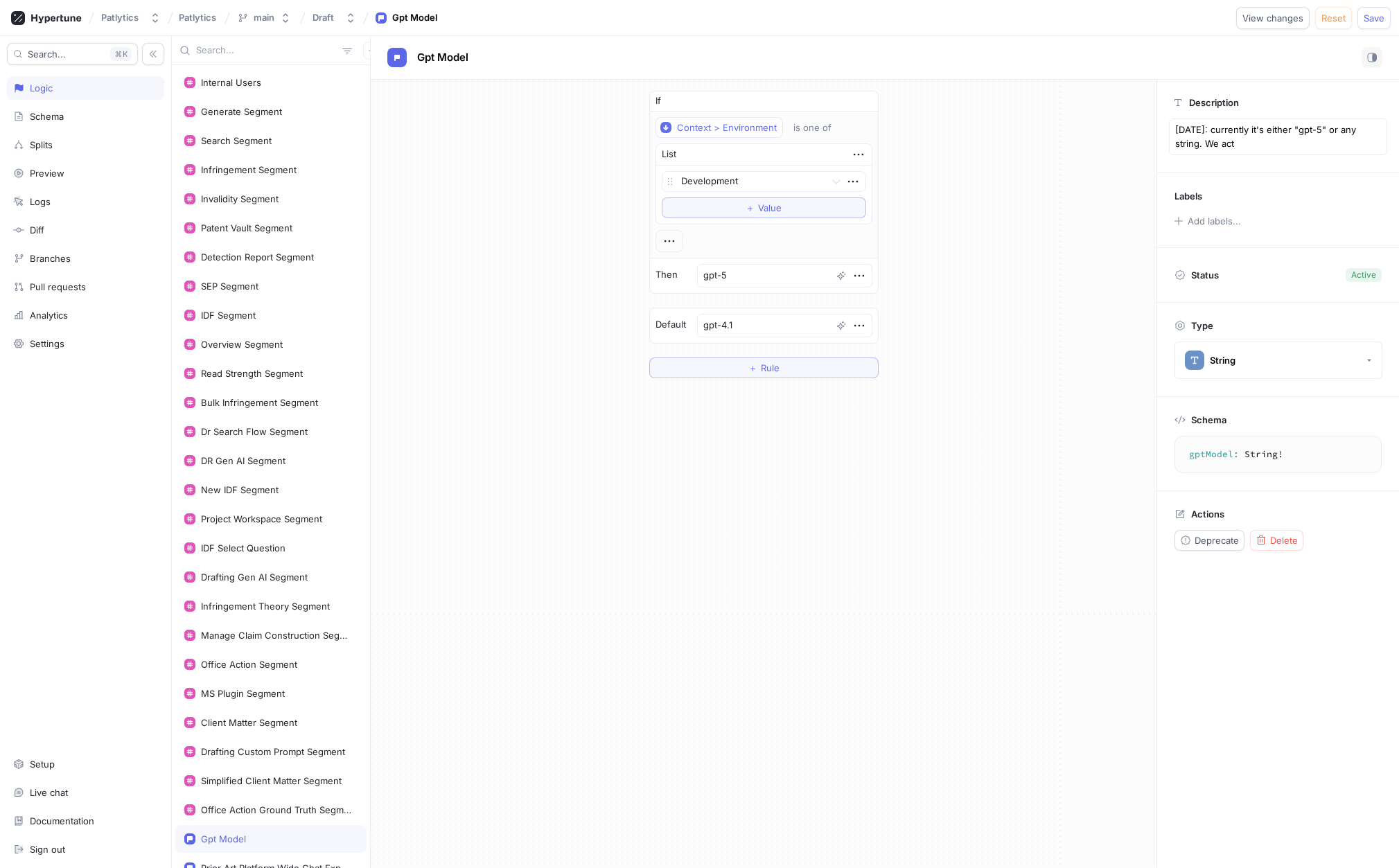
type textarea "[DATE]: currently it's either "gpt-5" or any string. We actu"
type textarea "x"
type textarea "[DATE]: currently it's either "gpt-5" or any string. We actua"
type textarea "x"
type textarea "[DATE]: currently it's either "gpt-5" or any string. We actual"
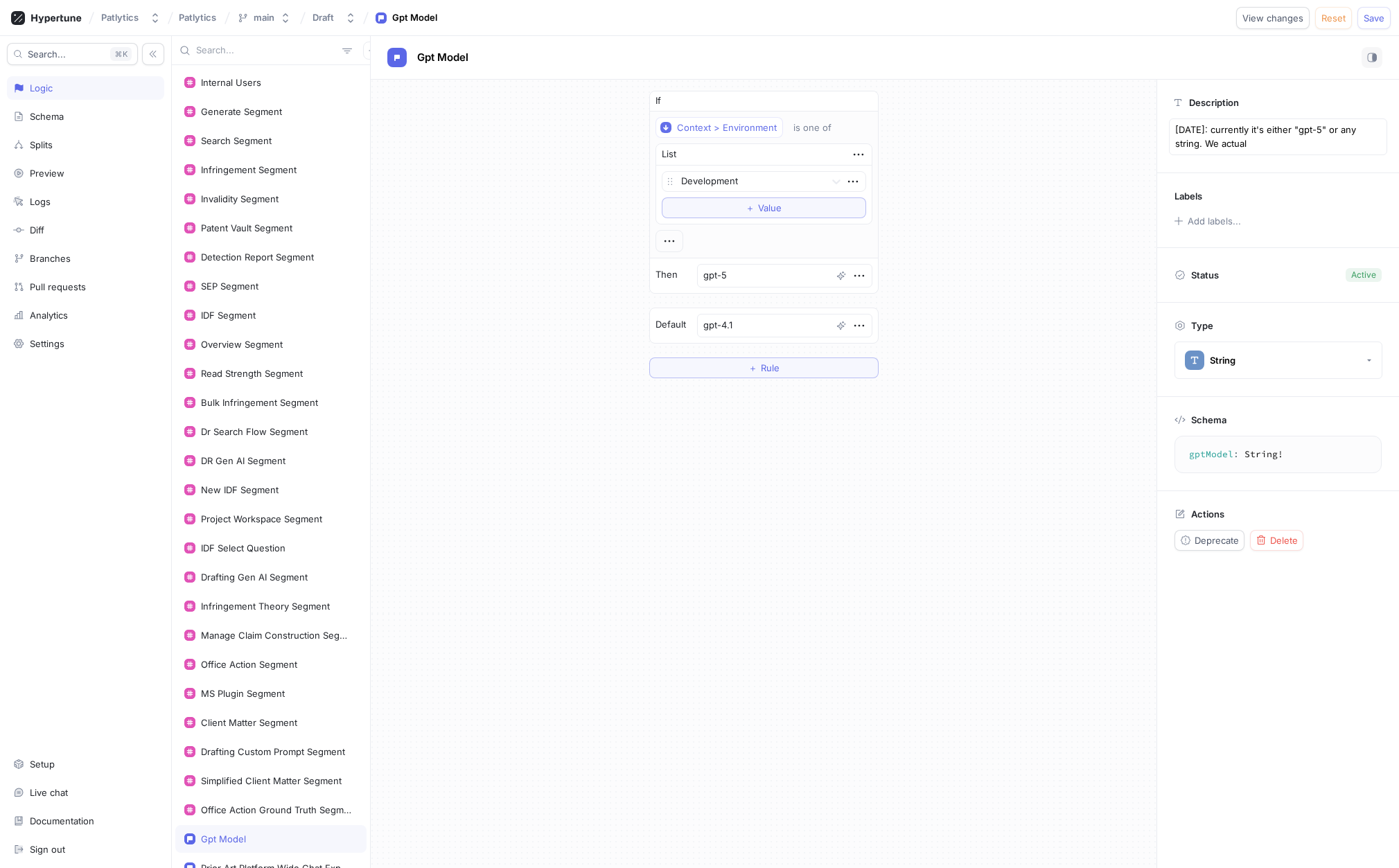
type textarea "x"
type textarea "[DATE]: currently it's either "gpt-5" or any string. We actuall"
type textarea "x"
type textarea "[DATE]: currently it's either "gpt-5" or any string. We actually"
type textarea "x"
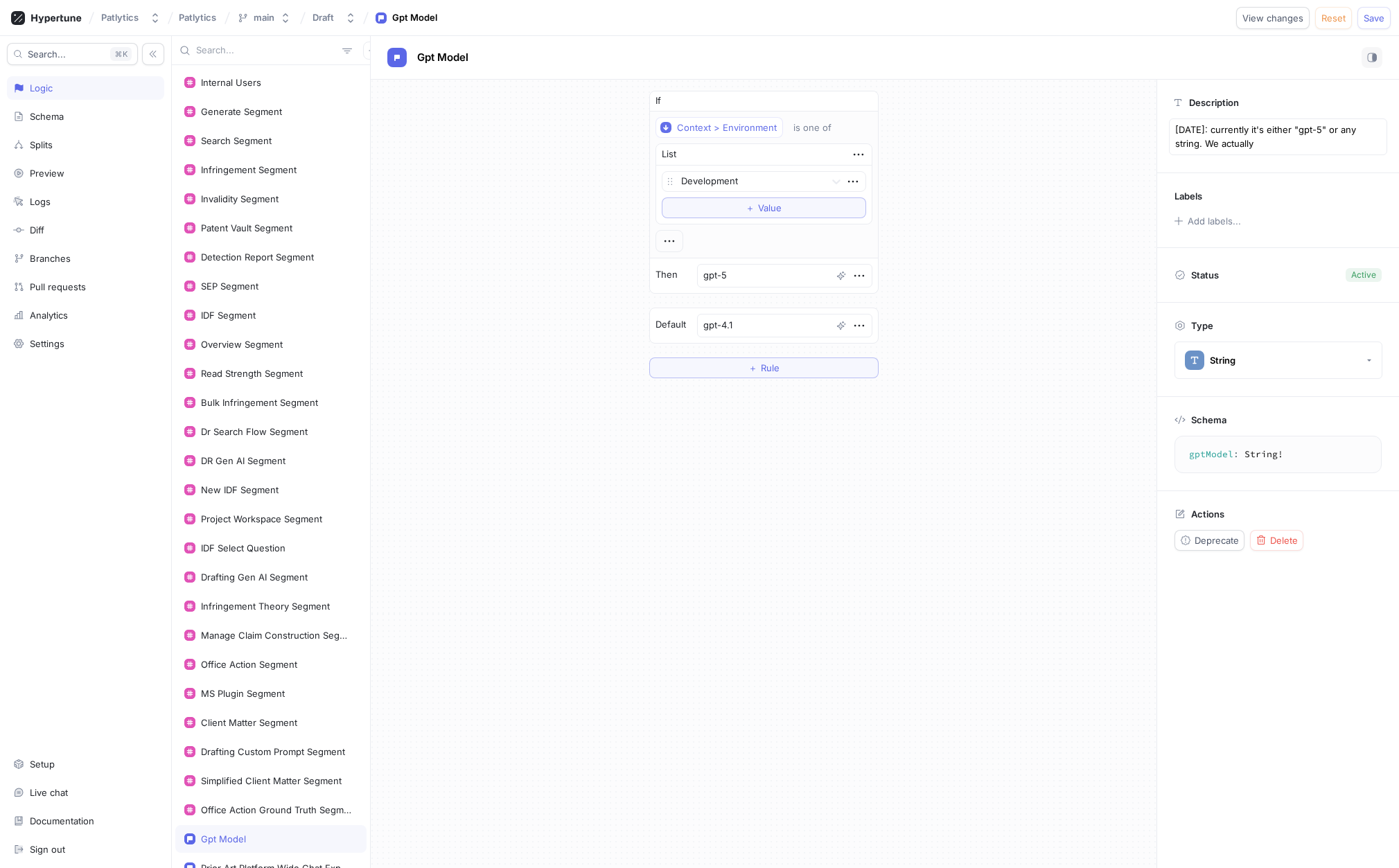
type textarea "[DATE]: currently it's either "gpt-5" or any string. We actually c"
type textarea "x"
type textarea "[DATE]: currently it's either "gpt-5" or any string. We actually ca"
type textarea "x"
type textarea "[DATE]: currently it's either "gpt-5" or any string. We actually can"
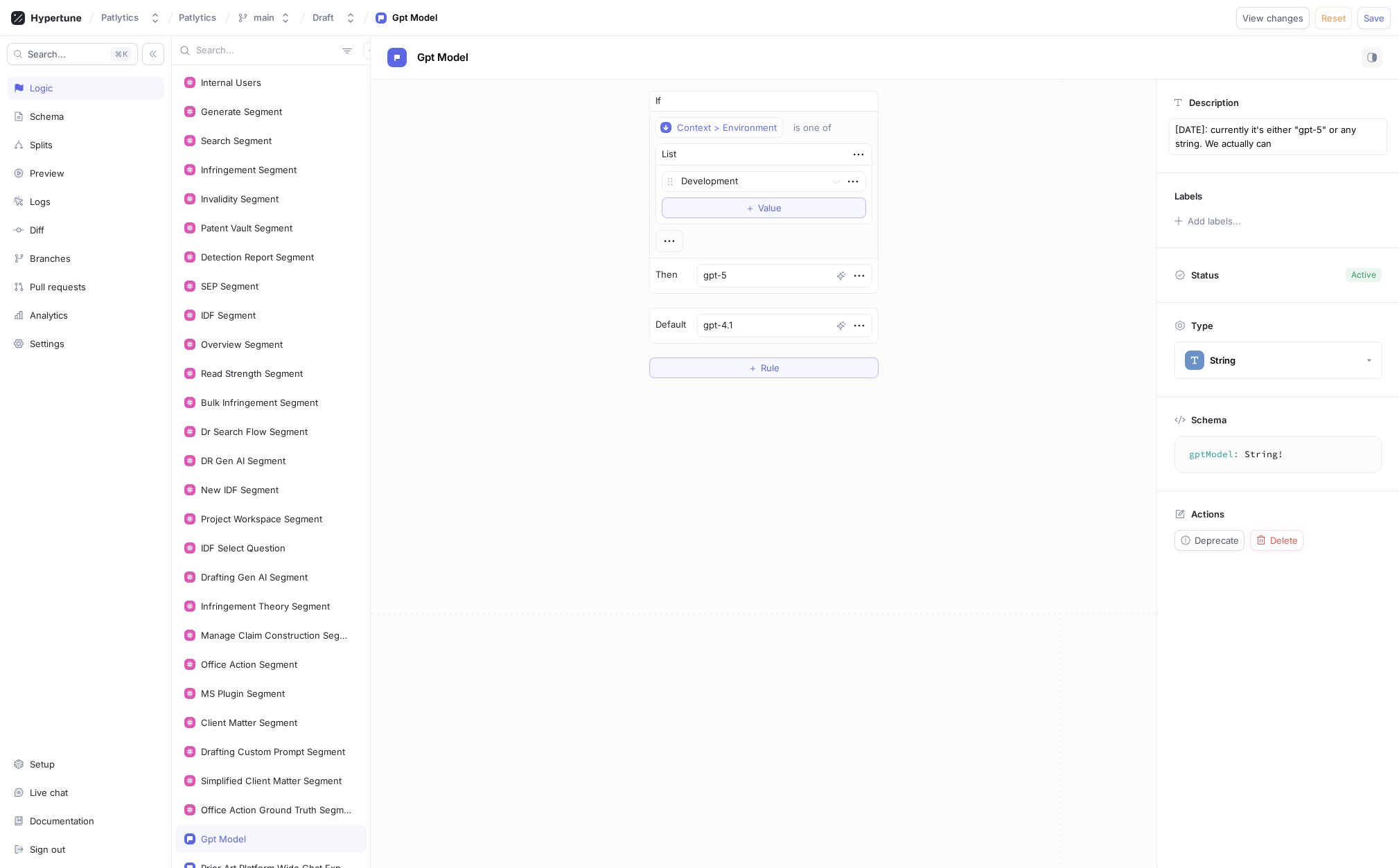
type textarea "x"
type textarea "[DATE]: currently it's either "gpt-5" or any string. We actually [PERSON_NAME]"
type textarea "x"
type textarea "[DATE]: currently it's either "gpt-5" or any string. We actually canno"
type textarea "x"
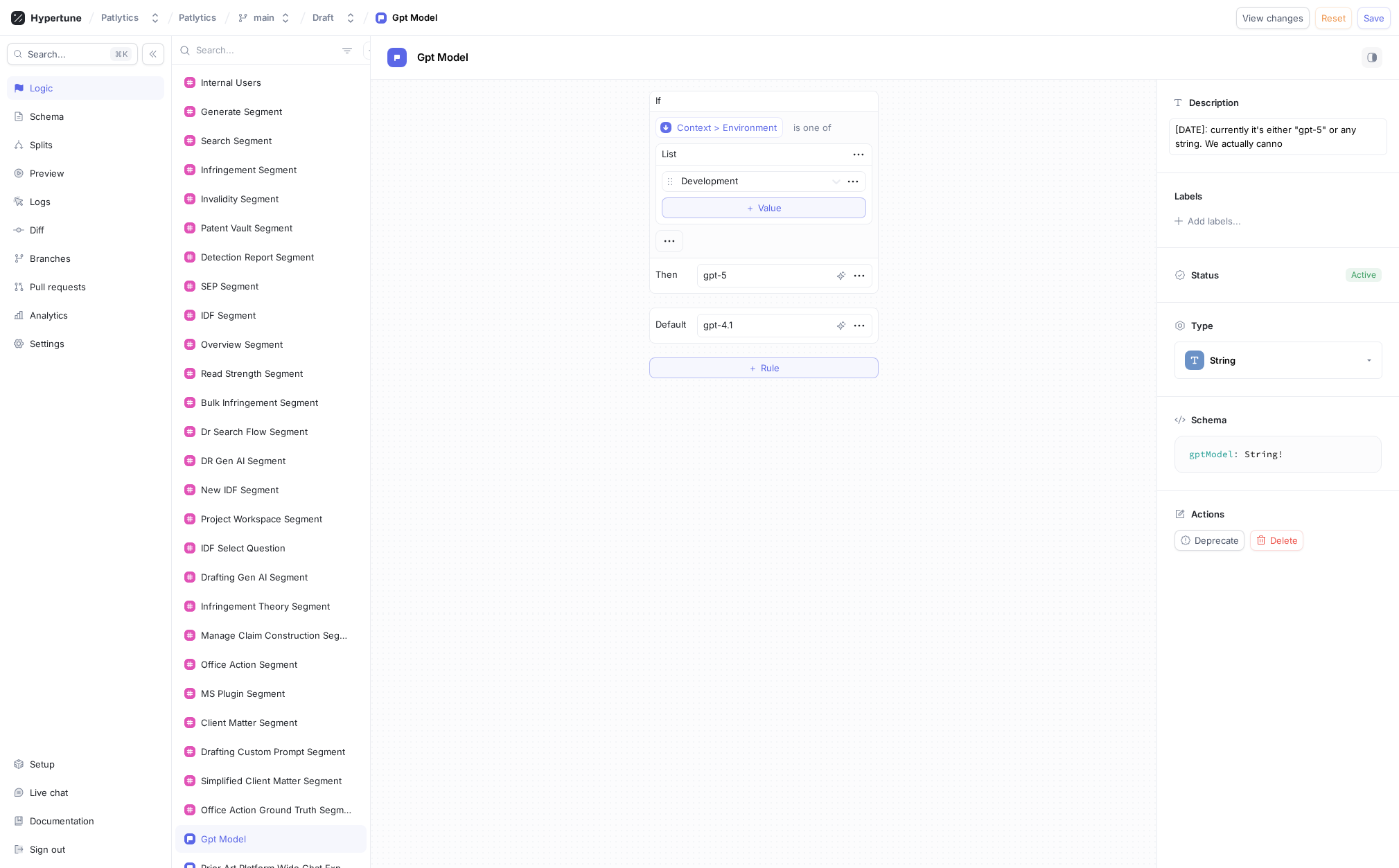
type textarea "[DATE]: currently it's either "gpt-5" or any string. We actually cannot"
type textarea "x"
type textarea "[DATE]: currently it's either "gpt-5" or any string. We actually cannot"
type textarea "x"
type textarea "[DATE]: currently it's either "gpt-5" or any string. We actually cannot c"
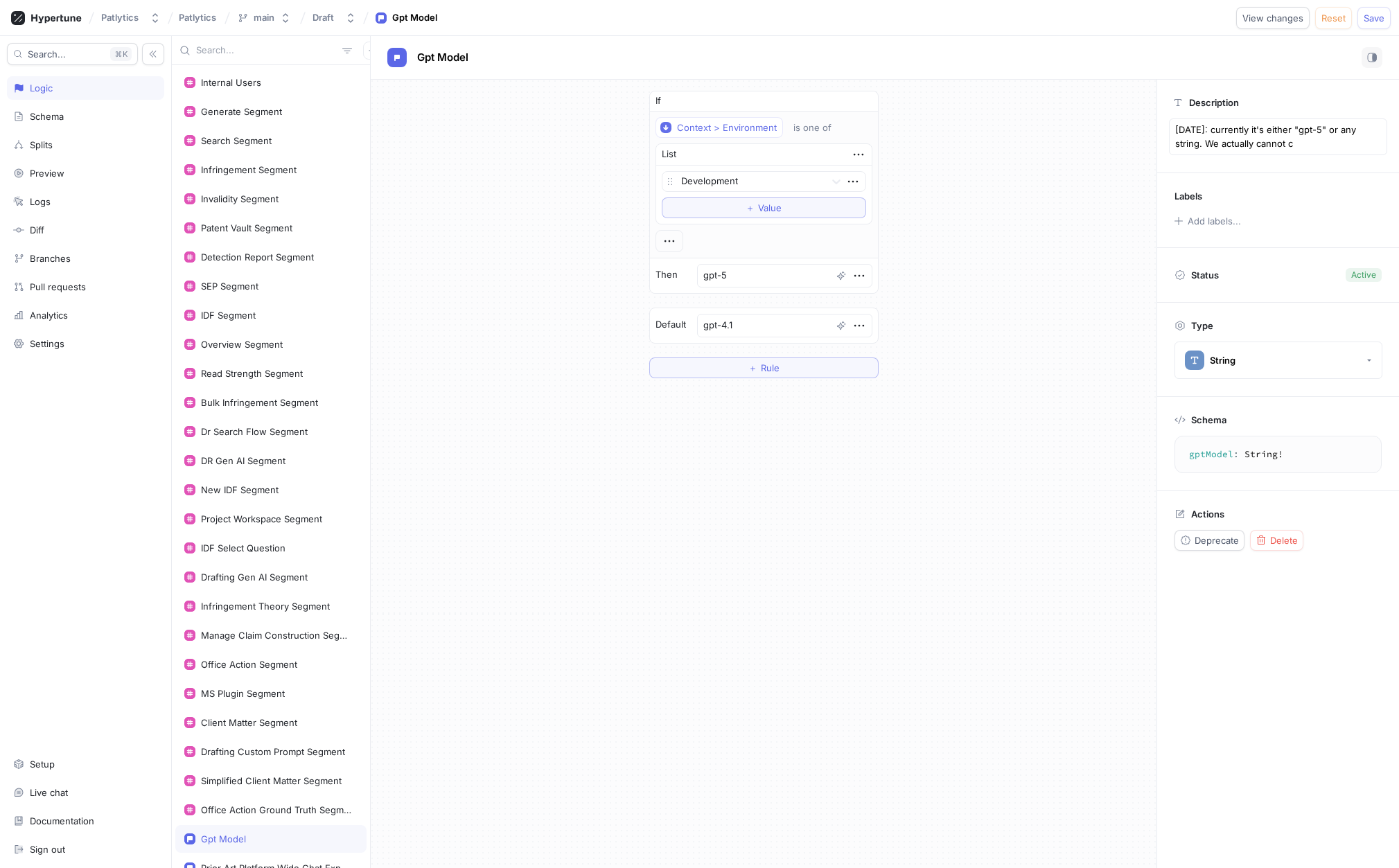
type textarea "x"
type textarea "[DATE]: currently it's either "gpt-5" or any string. We actually cannot co"
type textarea "x"
type textarea "[DATE]: currently it's either "gpt-5" or any string. We actually cannot con"
type textarea "x"
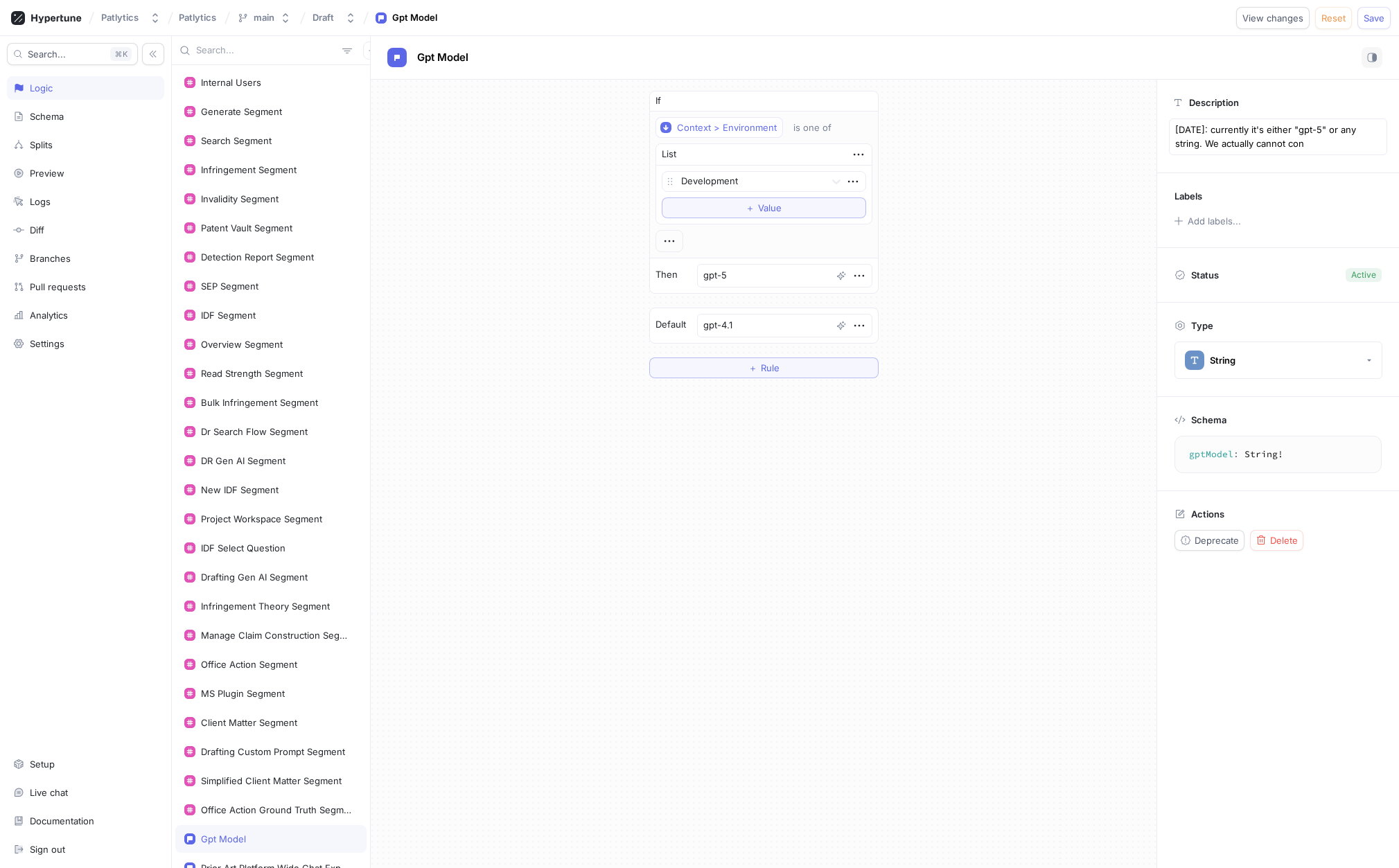
type textarea "[DATE]: currently it's either "gpt-5" or any string. We actually cannot cont"
type textarea "x"
type textarea "[DATE]: currently it's either "gpt-5" or any string. We actually cannot contr"
type textarea "x"
type textarea "[DATE]: currently it's either "gpt-5" or any string. We actually cannot contro"
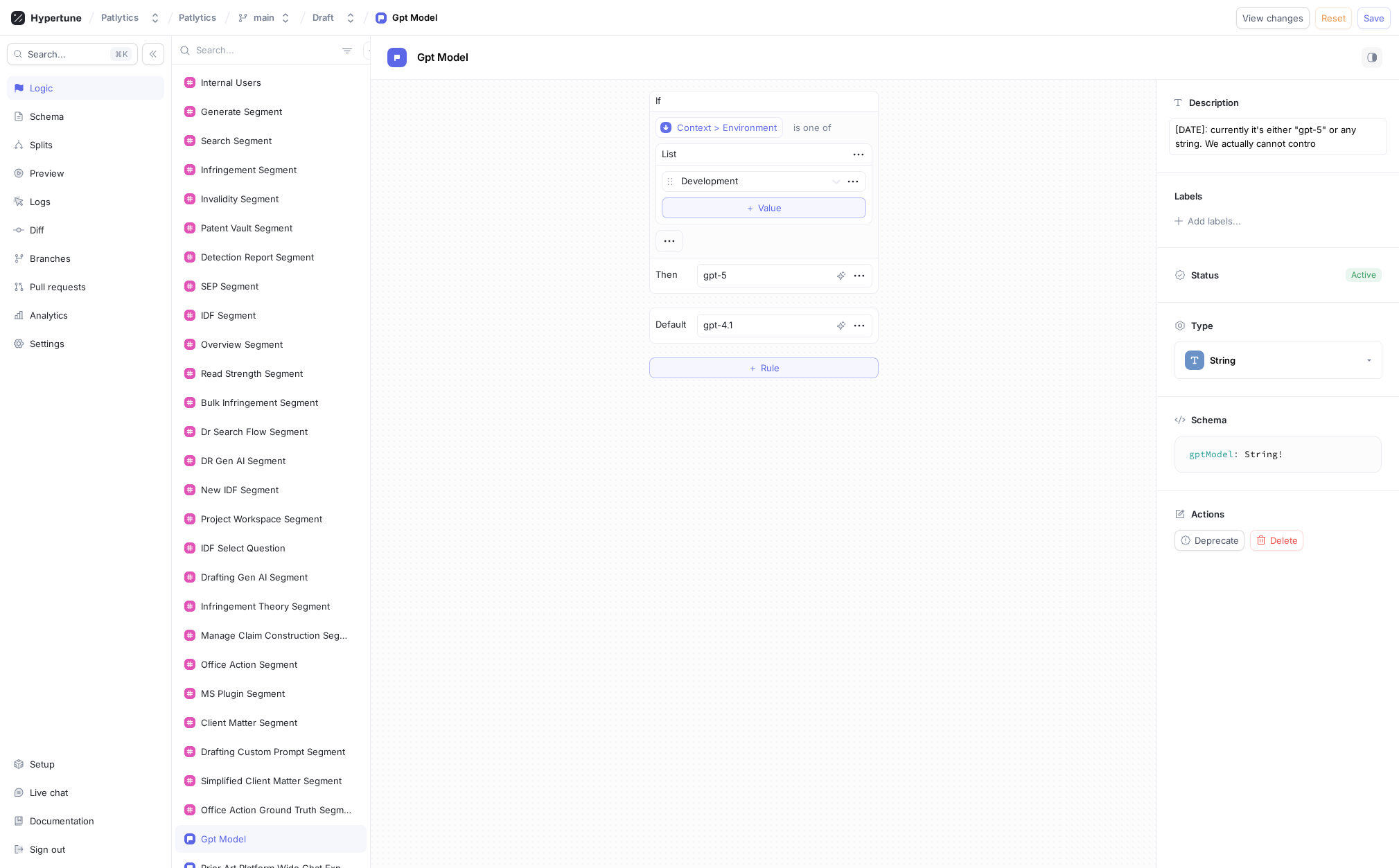
type textarea "x"
type textarea "[DATE]: currently it's either "gpt-5" or any string. We actually cannot control"
type textarea "x"
type textarea "[DATE]: currently it's either "gpt-5" or any string. We actually cannot control"
type textarea "x"
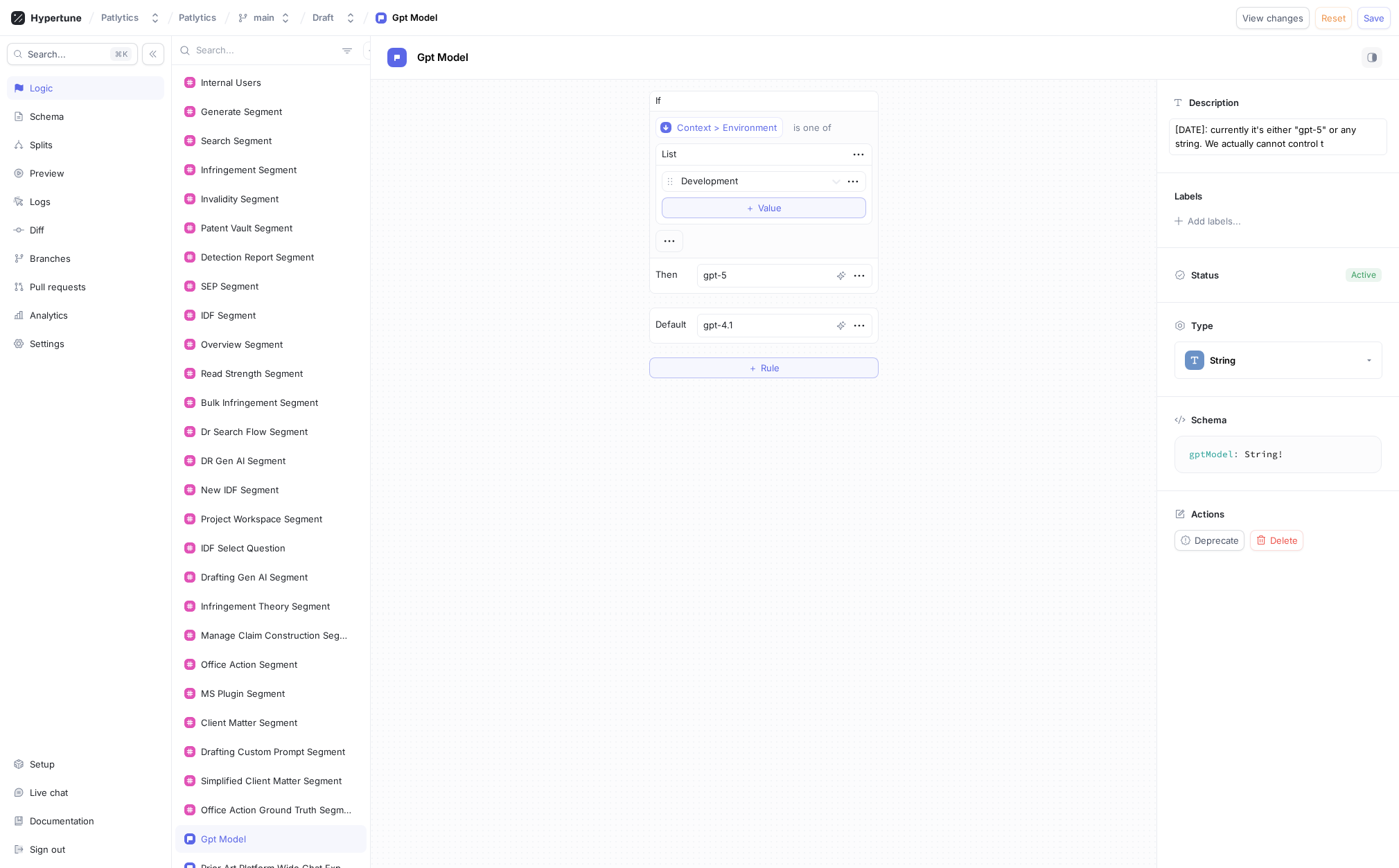
type textarea "[DATE]: currently it's either "gpt-5" or any string. We actually cannot control…"
type textarea "x"
type textarea "[DATE]: currently it's either "gpt-5" or any string. We actually cannot control…"
type textarea "x"
type textarea "[DATE]: currently it's either "gpt-5" or any string. We actually cannot control…"
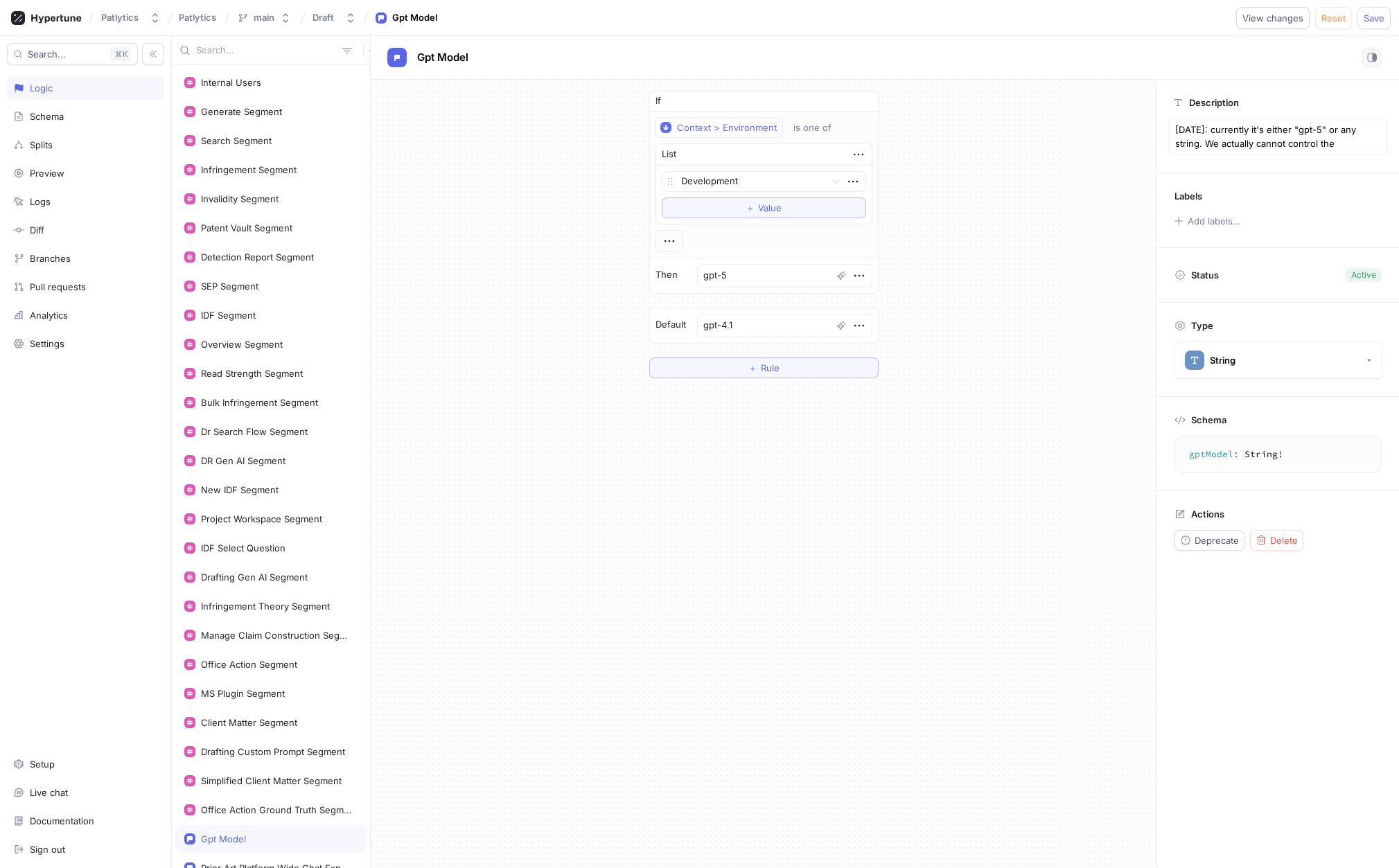
type textarea "x"
type textarea "[DATE]: currently it's either "gpt-5" or any string. We actually cannot control…"
type textarea "x"
type textarea "[DATE]: currently it's either "gpt-5" or any string. We actually cannot control…"
type textarea "x"
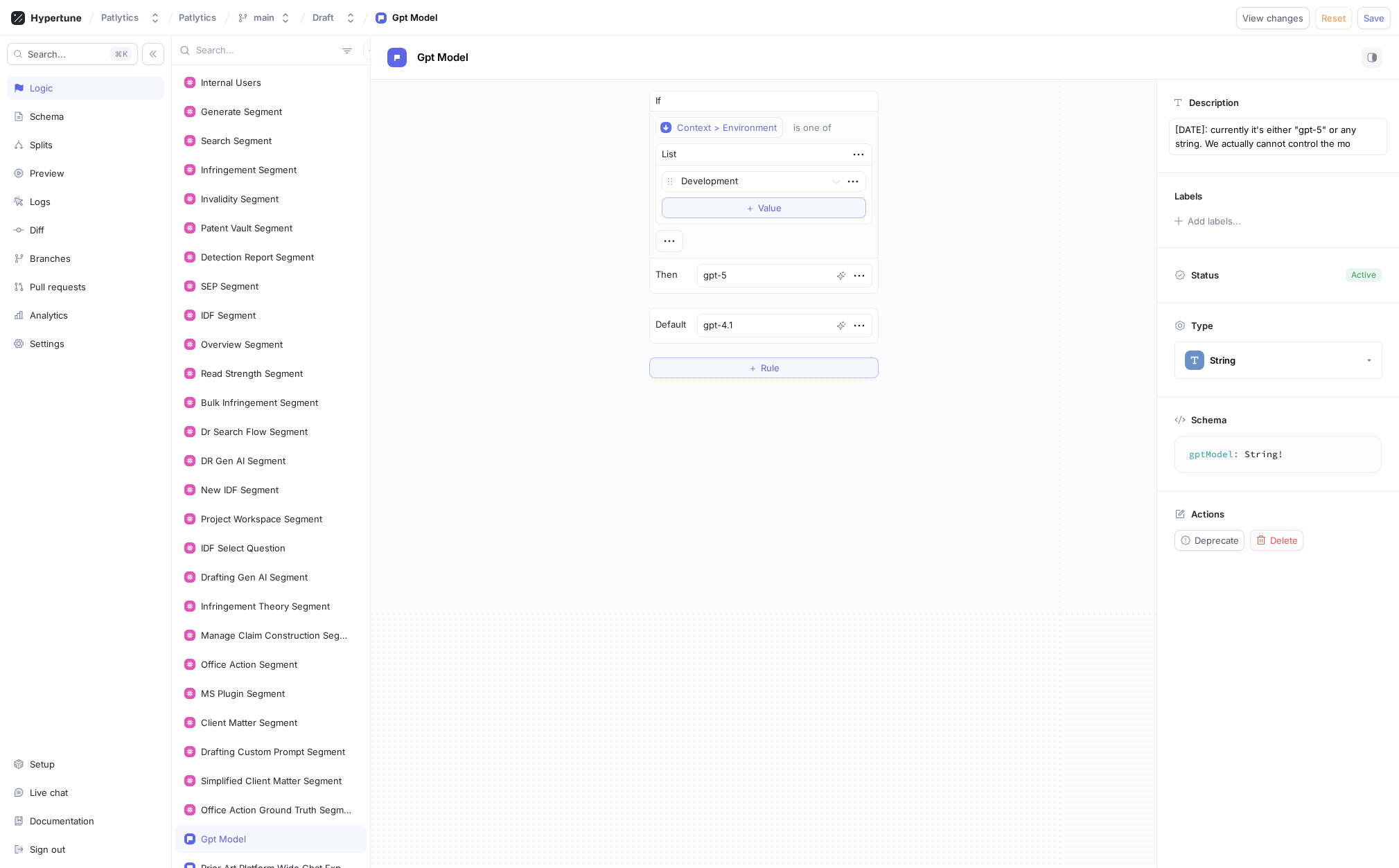
type textarea "[DATE]: currently it's either "gpt-5" or any string. We actually cannot control…"
type textarea "x"
type textarea "[DATE]: currently it's either "gpt-5" or any string. We actually cannot control…"
type textarea "x"
type textarea "[DATE]: currently it's either "gpt-5" or any string. We actually cannot control…"
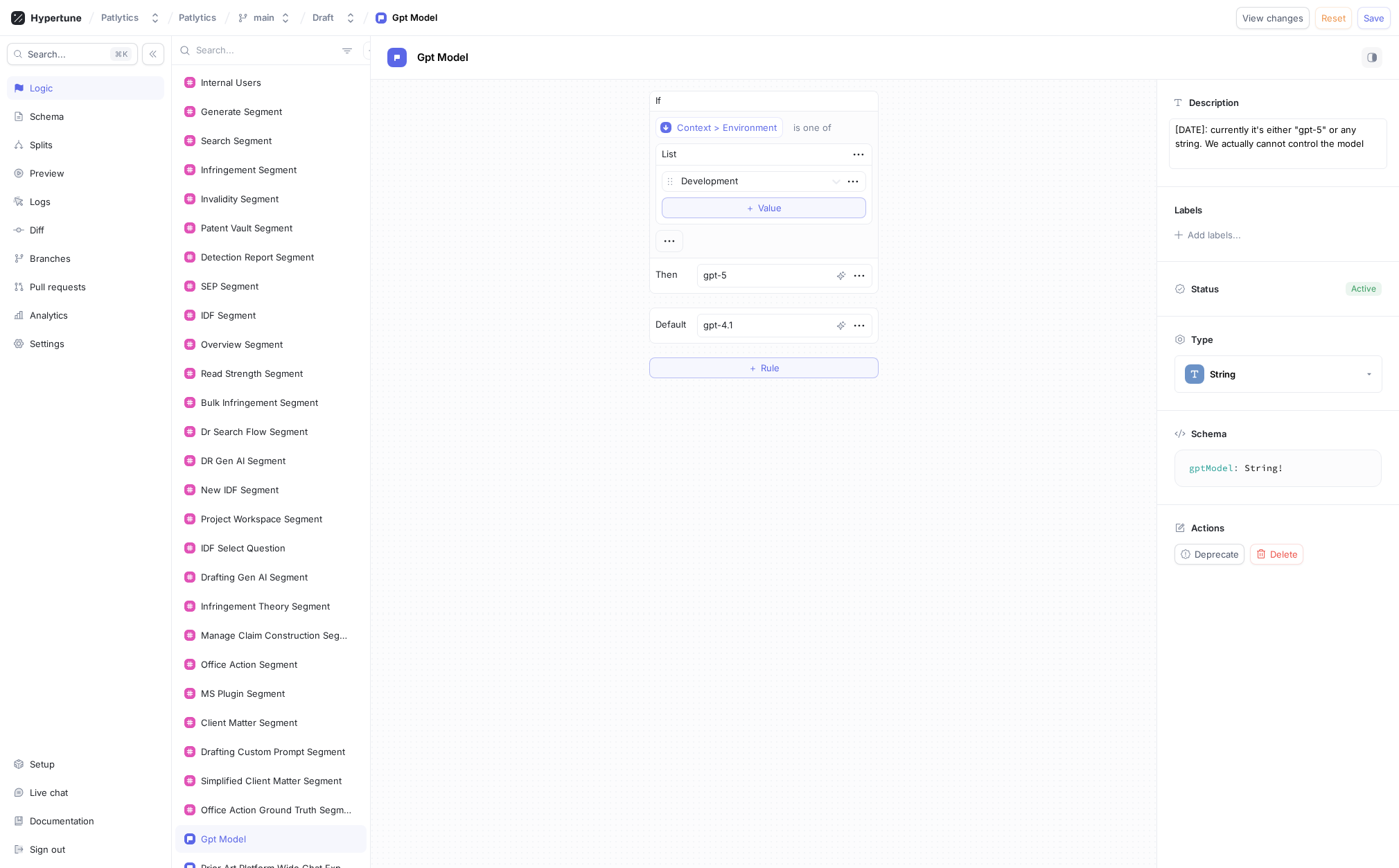
type textarea "x"
type textarea "[DATE]: currently it's either "gpt-5" or any string. We actually cannot control…"
type textarea "x"
type textarea "[DATE]: currently it's either "gpt-5" or any string. We actually cannot control…"
type textarea "x"
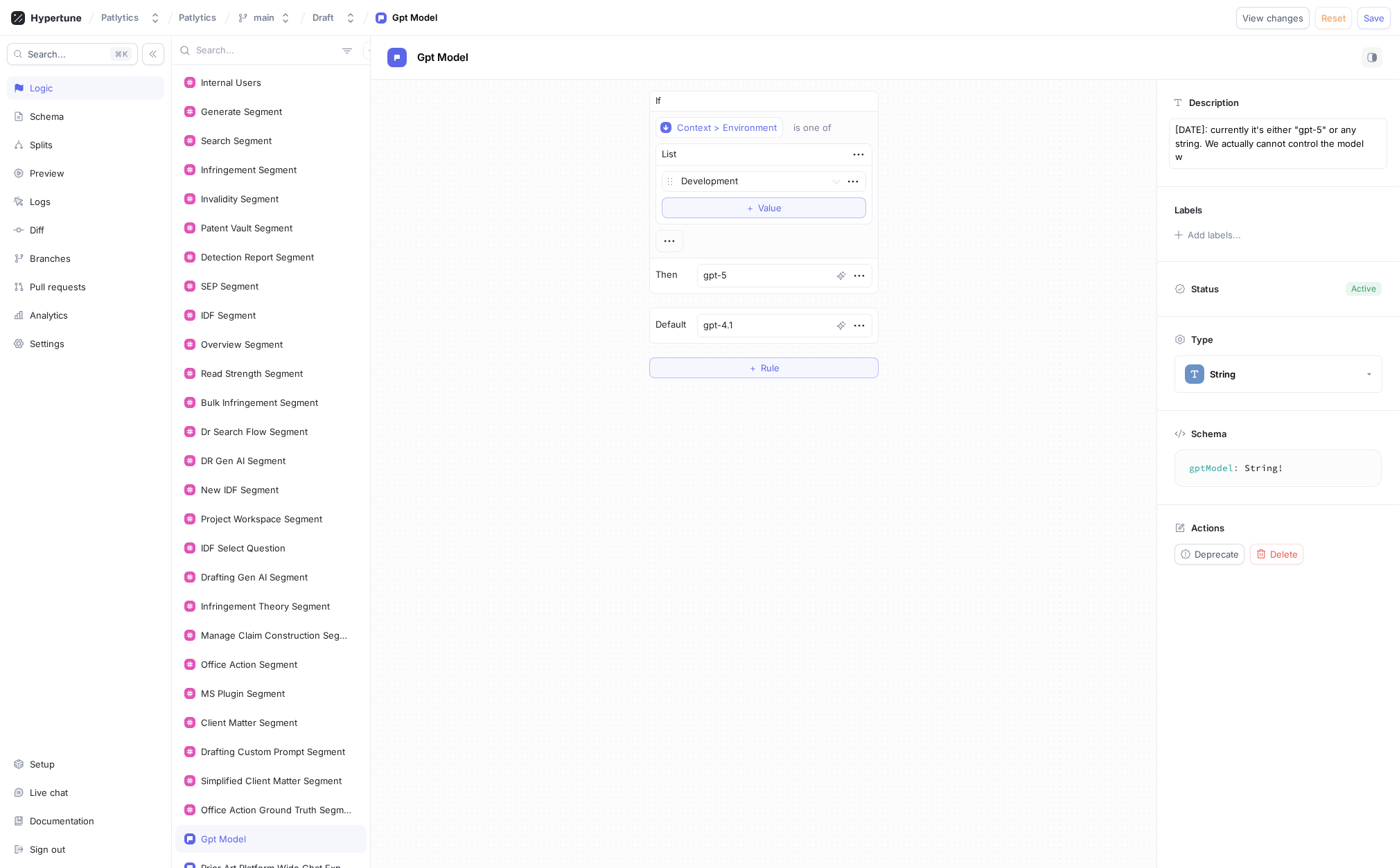
type textarea "[DATE]: currently it's either "gpt-5" or any string. We actually cannot control…"
type textarea "x"
type textarea "[DATE]: currently it's either "gpt-5" or any string. We actually cannot control…"
type textarea "x"
type textarea "[DATE]: currently it's either "gpt-5" or any string. We actually cannot control…"
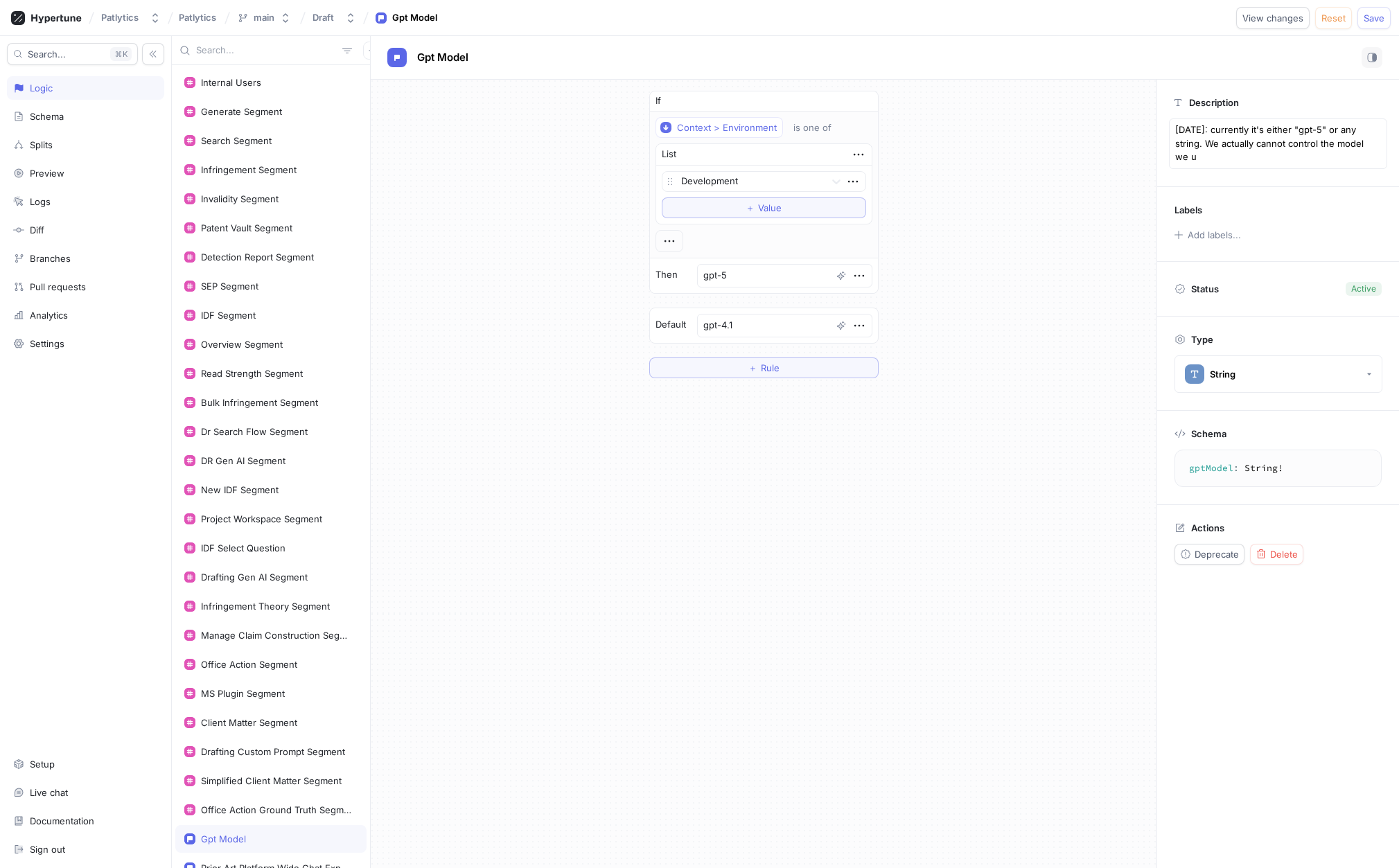
type textarea "x"
type textarea "[DATE]: currently it's either "gpt-5" or any string. We actually cannot control…"
type textarea "x"
type textarea "[DATE]: currently it's either "gpt-5" or any string. We actually cannot control…"
type textarea "x"
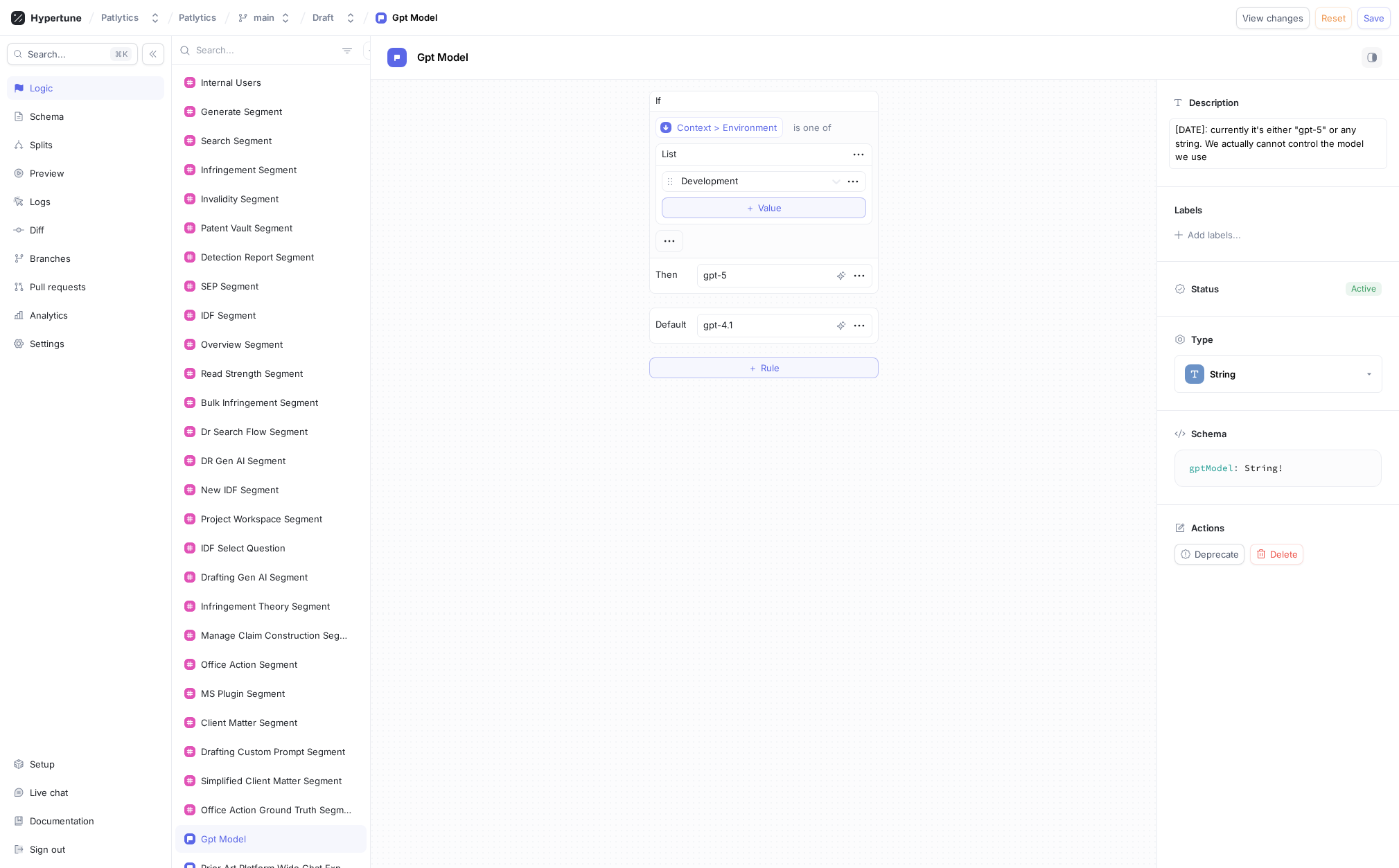
type textarea "[DATE]: currently it's either "gpt-5" or any string. We actually cannot control…"
type textarea "x"
type textarea "[DATE]: currently it's either "gpt-5" or any string. We actually cannot control…"
type textarea "x"
type textarea "[DATE]: currently it's either "gpt-5" or any string. We actually cannot control…"
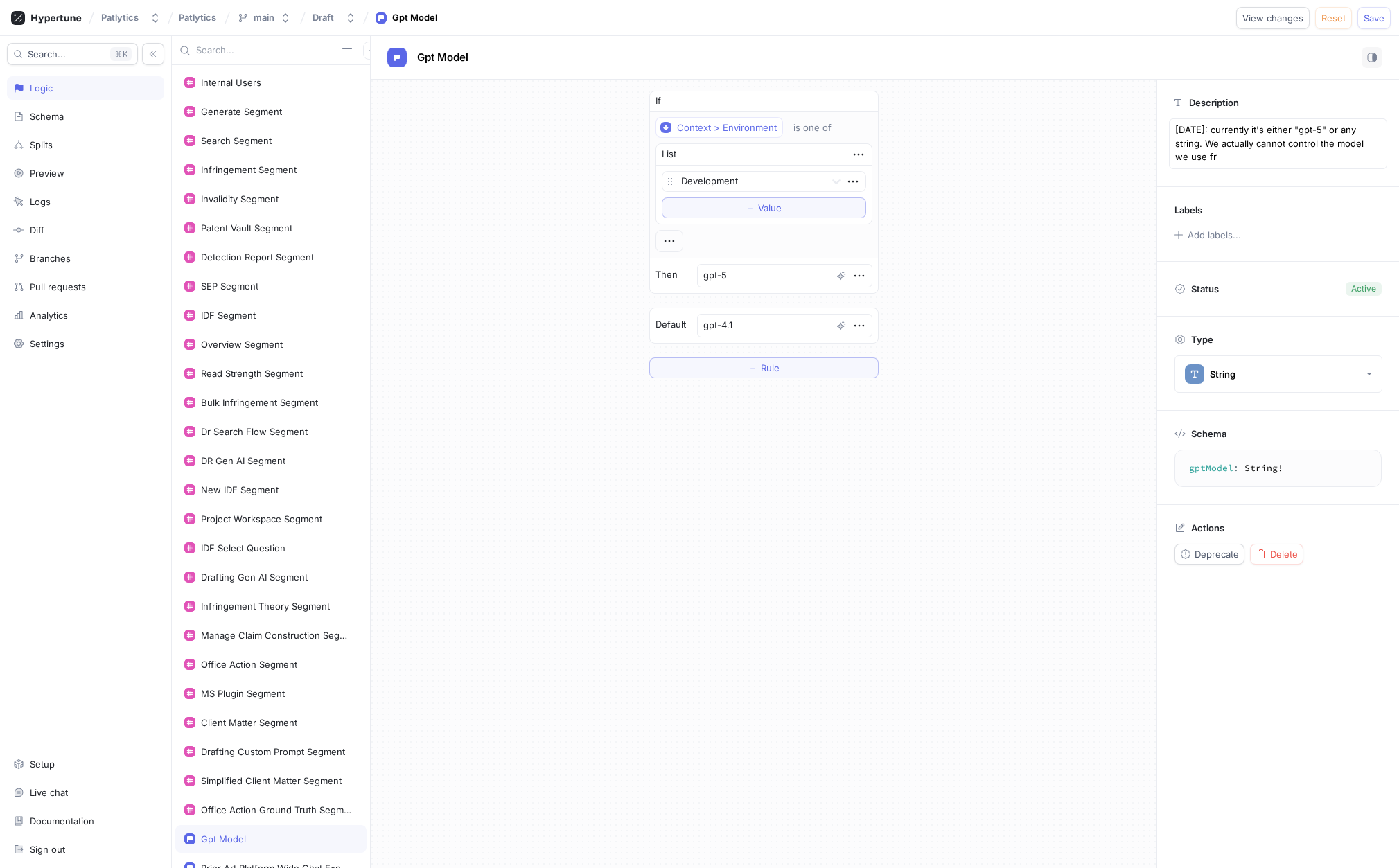
type textarea "x"
type textarea "[DATE]: currently it's either "gpt-5" or any string. We actually cannot control…"
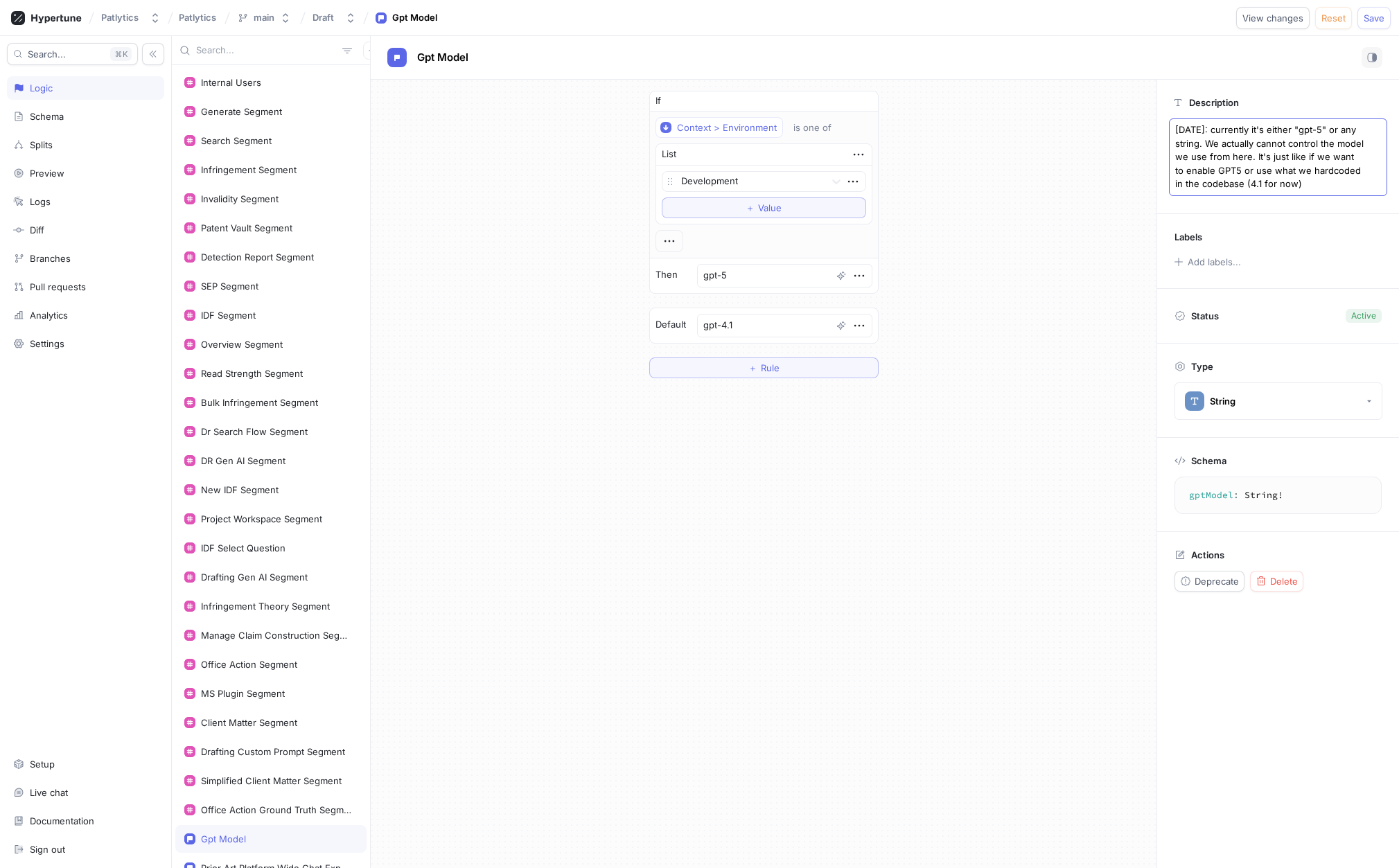
click at [1201, 153] on textarea "[DATE]: currently it's either "gpt-5" or any string. We actually cannot control…" at bounding box center [1278, 157] width 218 height 78
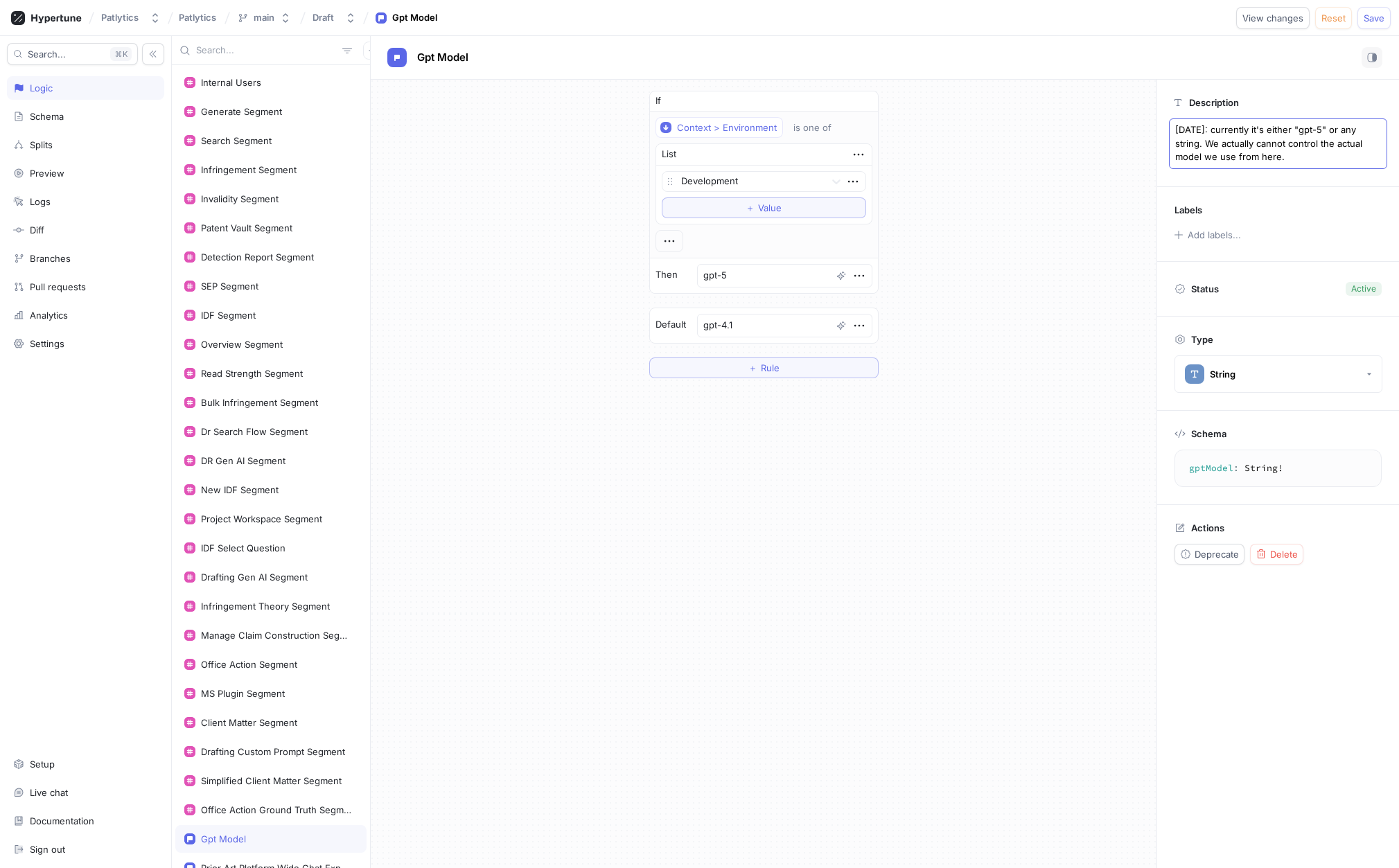
click at [1337, 129] on textarea "[DATE]: currently it's either "gpt-5" or any string. We actually cannot control…" at bounding box center [1278, 143] width 218 height 51
click at [1312, 140] on textarea "[DATE]: currently it's either "gpt-5" (i.e. the primary model) or any string. W…" at bounding box center [1278, 150] width 218 height 63
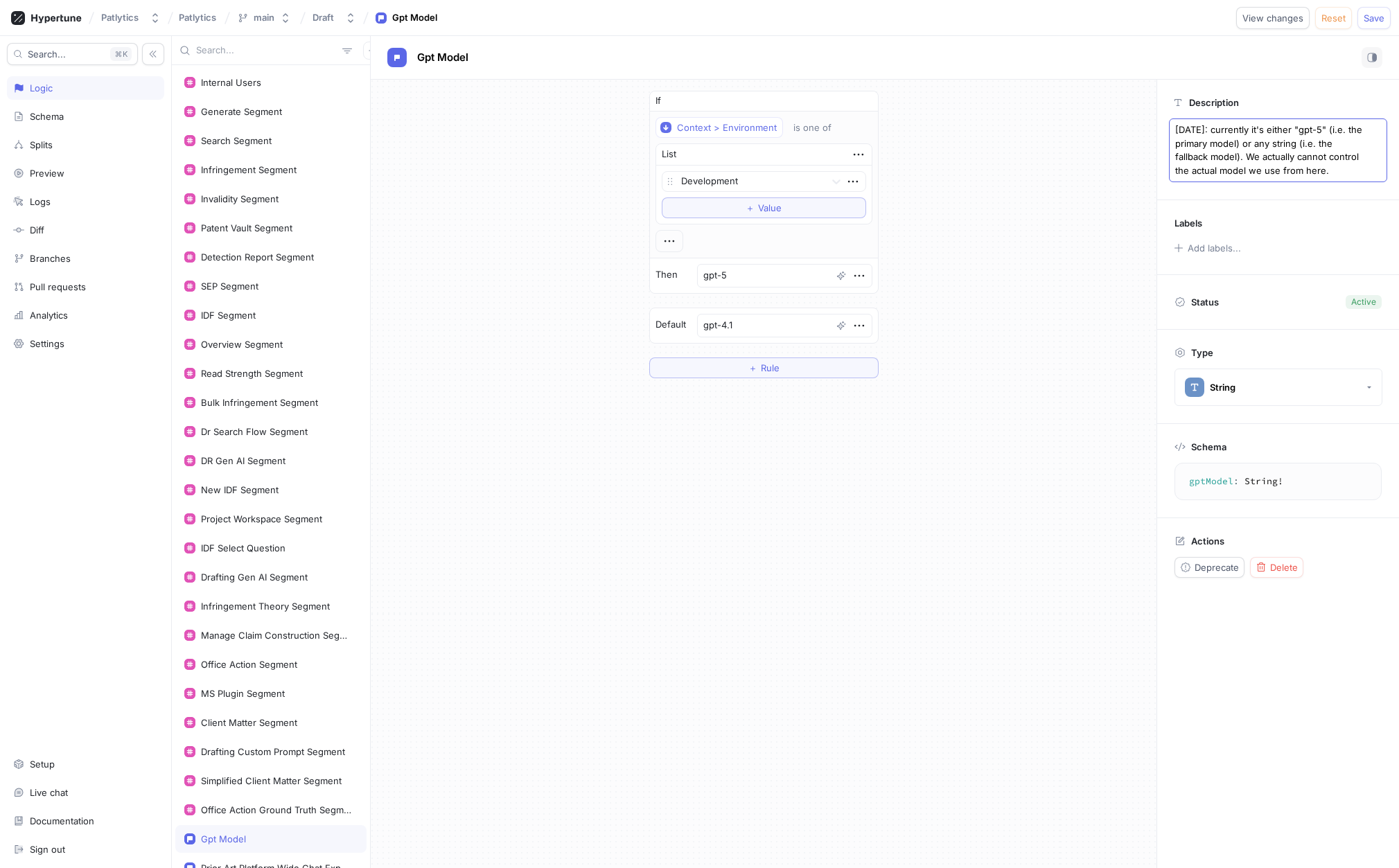
click at [1346, 174] on textarea "[DATE]: currently it's either "gpt-5" (i.e. the primary model) or any string (i…" at bounding box center [1278, 150] width 218 height 63
click at [1256, 158] on p "[DATE]: currently it's either "gpt-5" (i.e. the primary model) or any string (i…" at bounding box center [1278, 150] width 218 height 63
click at [1274, 154] on textarea "[DATE]: currently it's either "gpt-5" (i.e. the primary model) or any string (i…" at bounding box center [1278, 150] width 218 height 63
click at [1276, 679] on div "Description [DATE]: currently it's either "gpt-5" (i.e. the primary model) or a…" at bounding box center [1277, 474] width 243 height 789
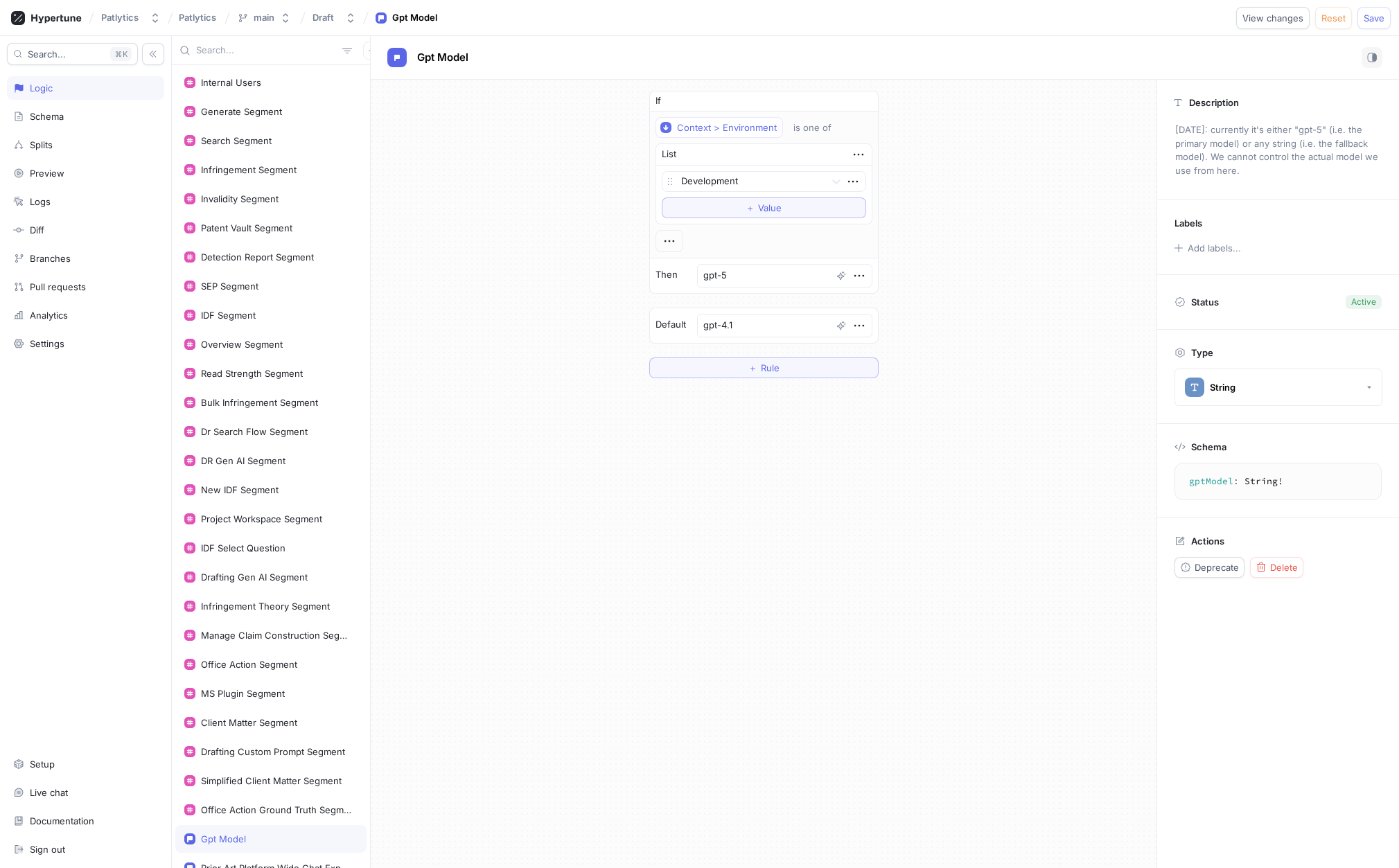
click at [1274, 484] on textarea "gptModel: String!" at bounding box center [1278, 482] width 195 height 25
click at [368, 52] on icon "button" at bounding box center [372, 51] width 8 height 8
click at [390, 80] on div "Flag" at bounding box center [389, 78] width 82 height 23
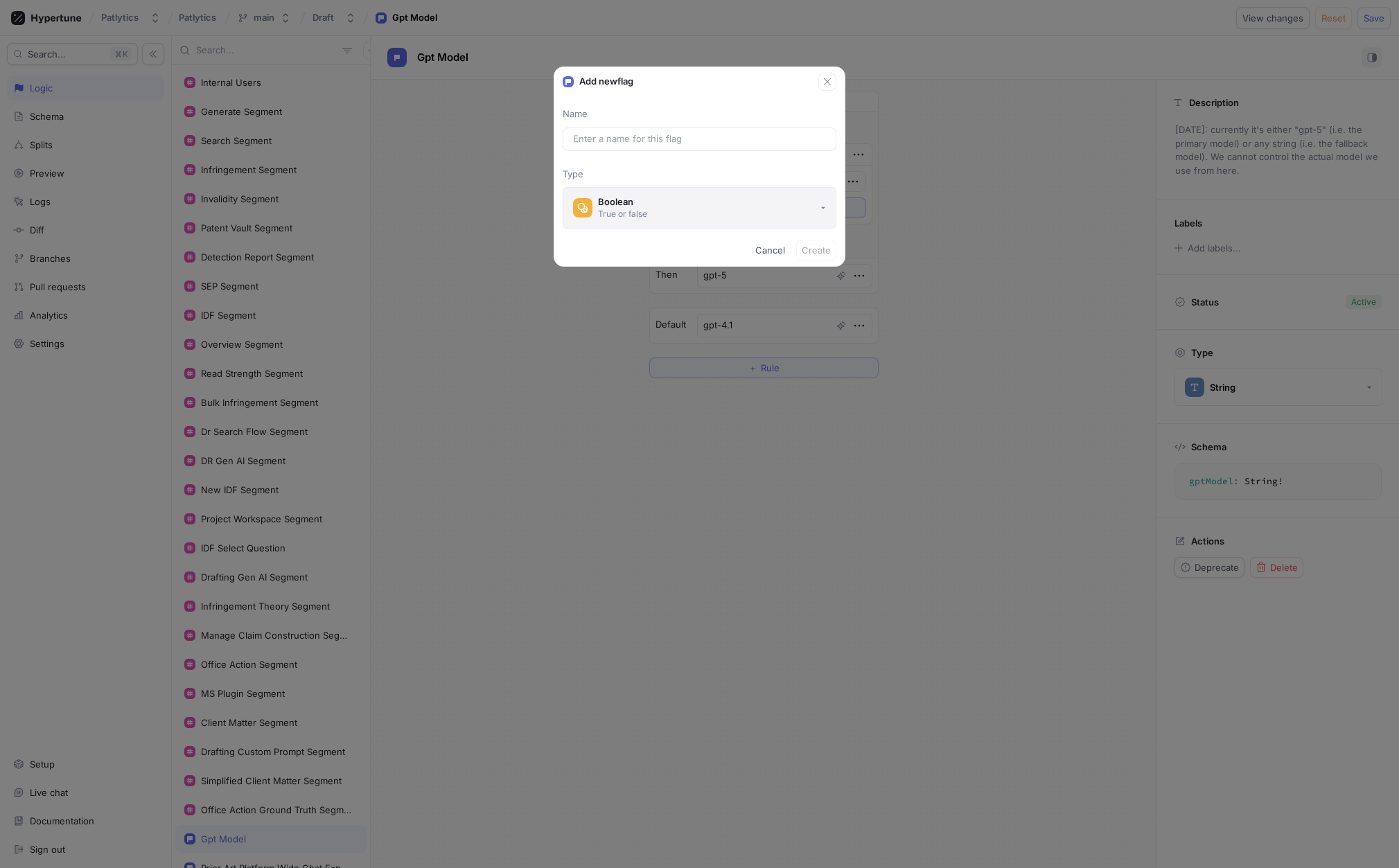
click at [650, 203] on button "Boolean True or false" at bounding box center [700, 208] width 273 height 42
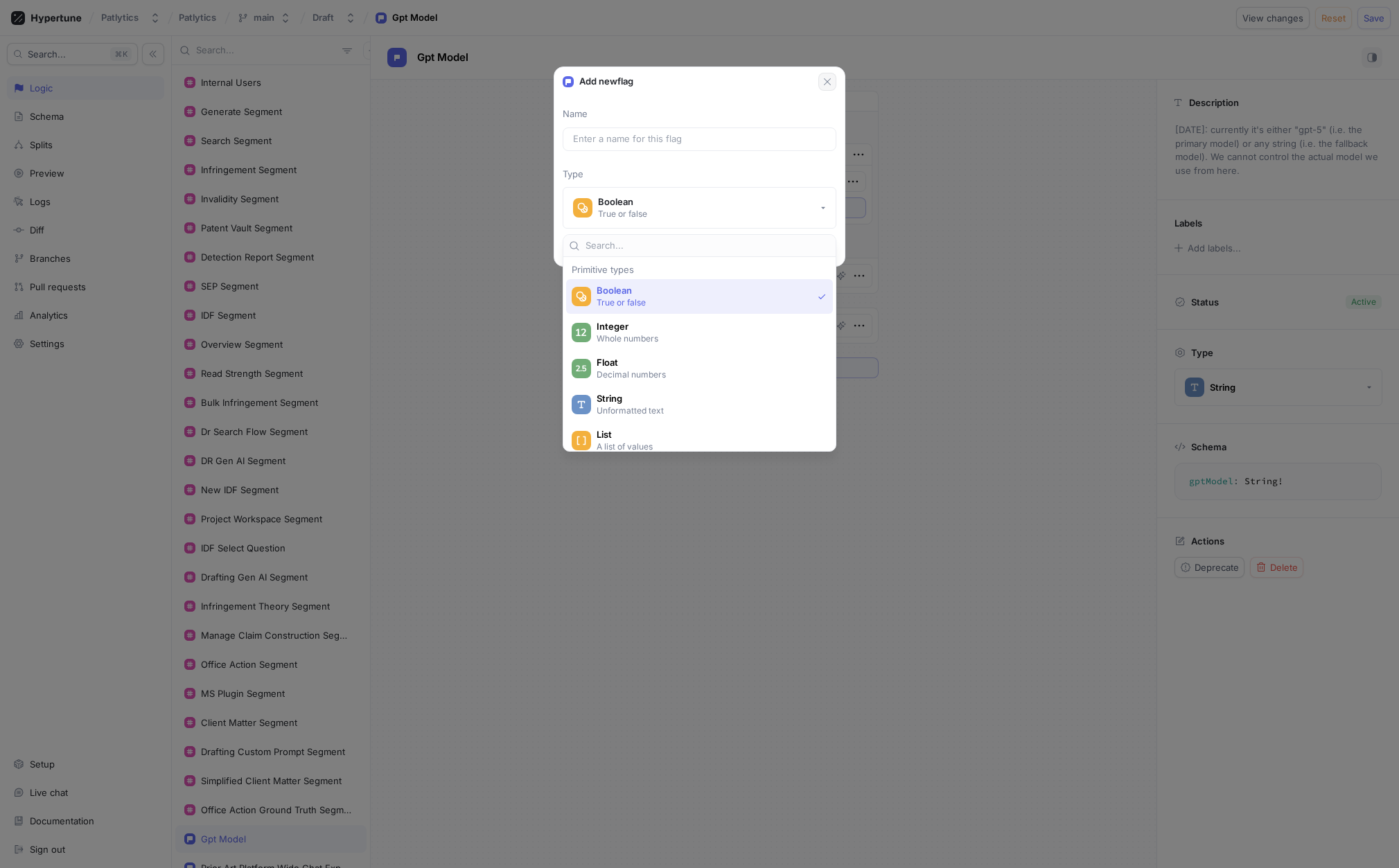
click at [835, 85] on button "button" at bounding box center [828, 82] width 18 height 18
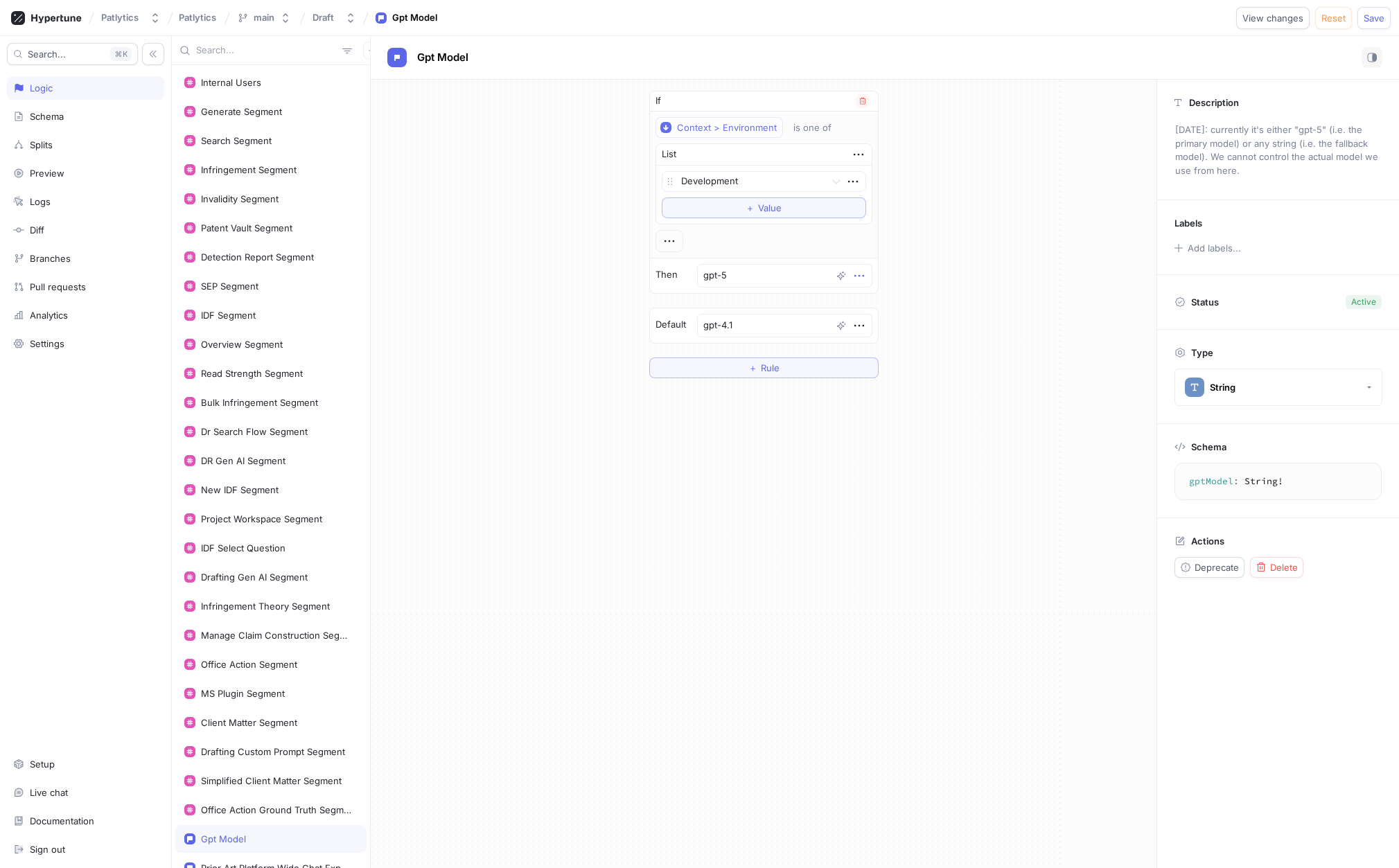
click at [859, 277] on icon "button" at bounding box center [859, 276] width 15 height 15
click at [920, 324] on div "Add note" at bounding box center [909, 325] width 118 height 23
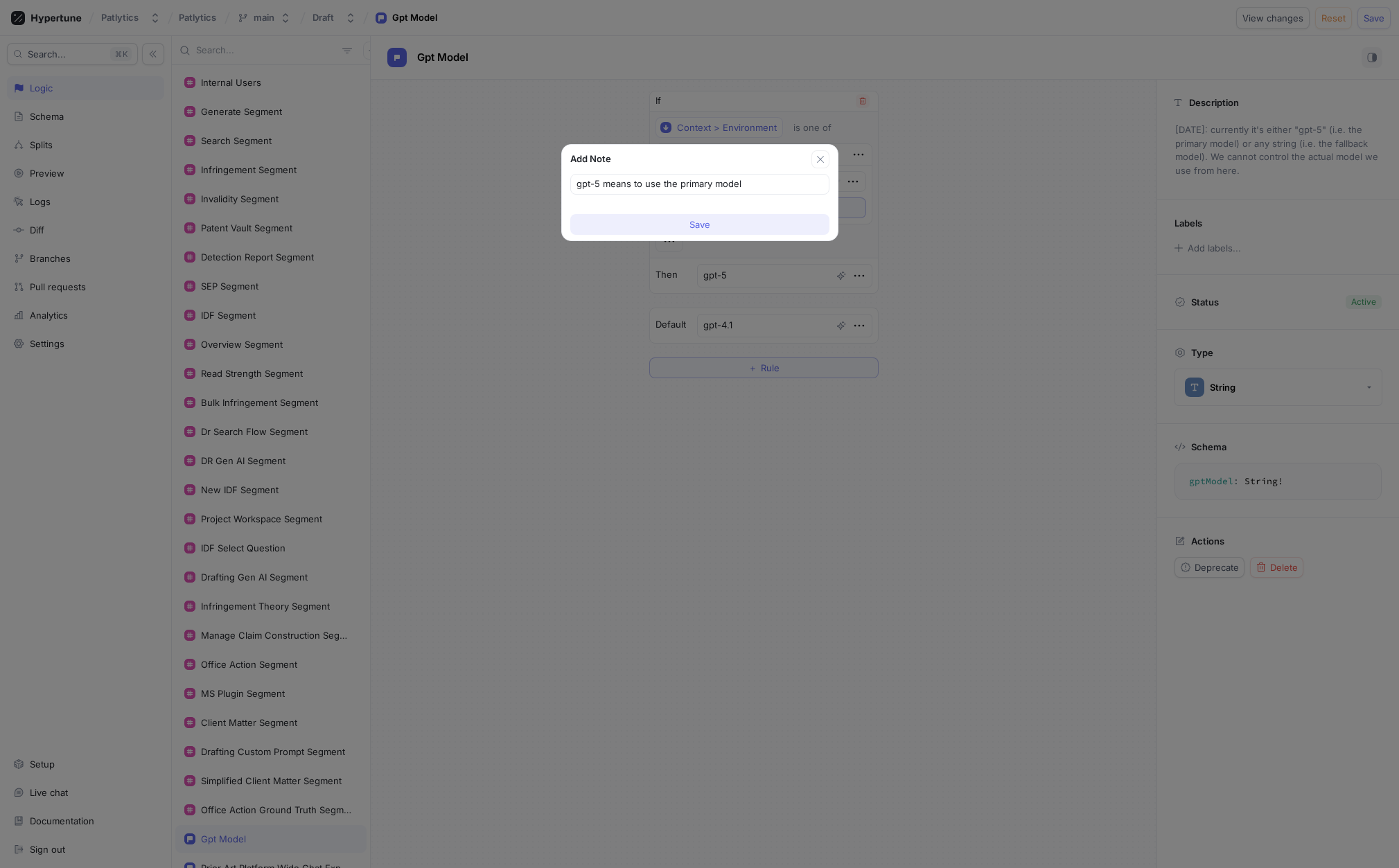
click at [785, 223] on button "Save" at bounding box center [700, 224] width 259 height 21
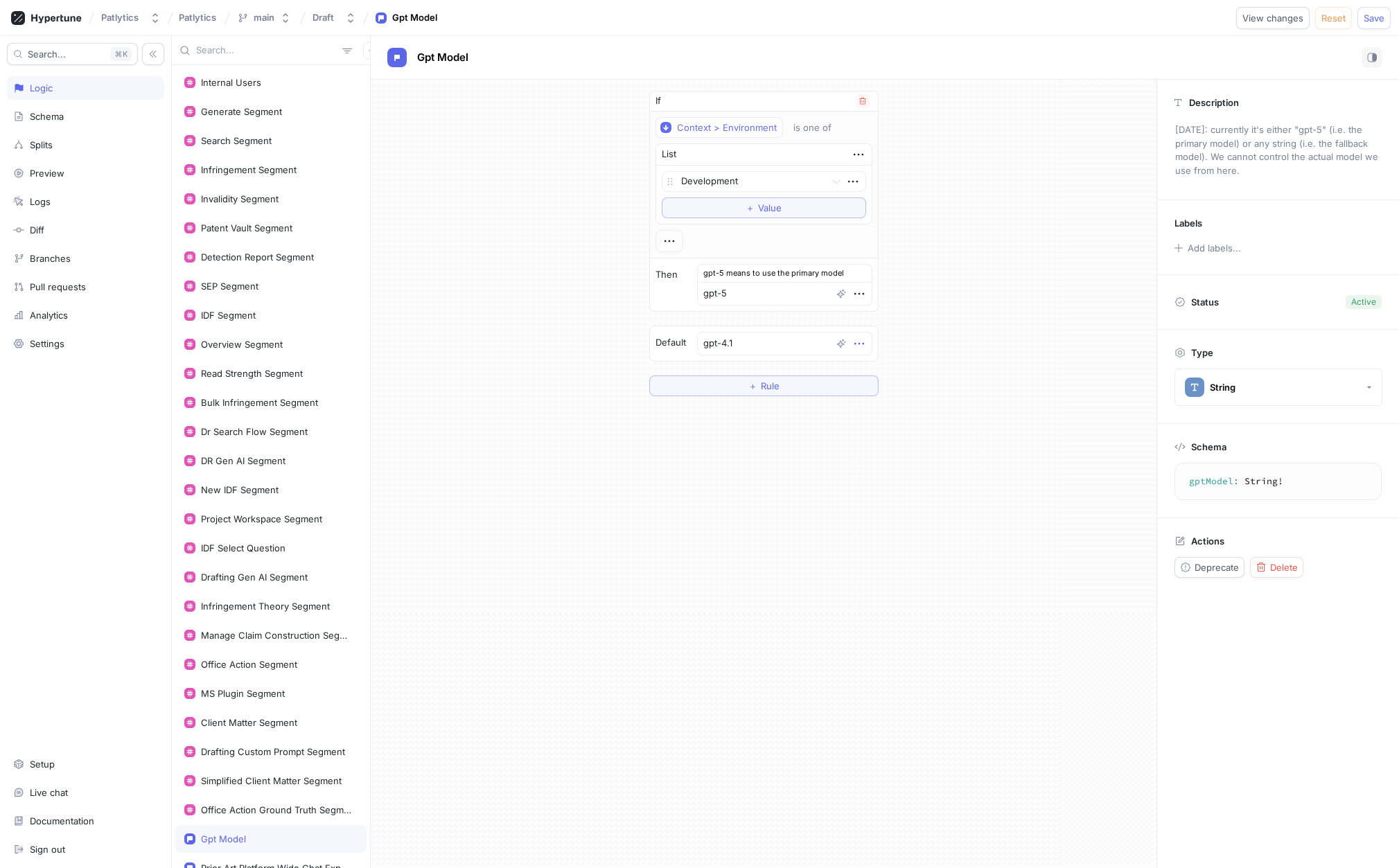
click at [858, 344] on icon "button" at bounding box center [859, 344] width 15 height 15
click at [914, 394] on div "Add note" at bounding box center [909, 393] width 118 height 23
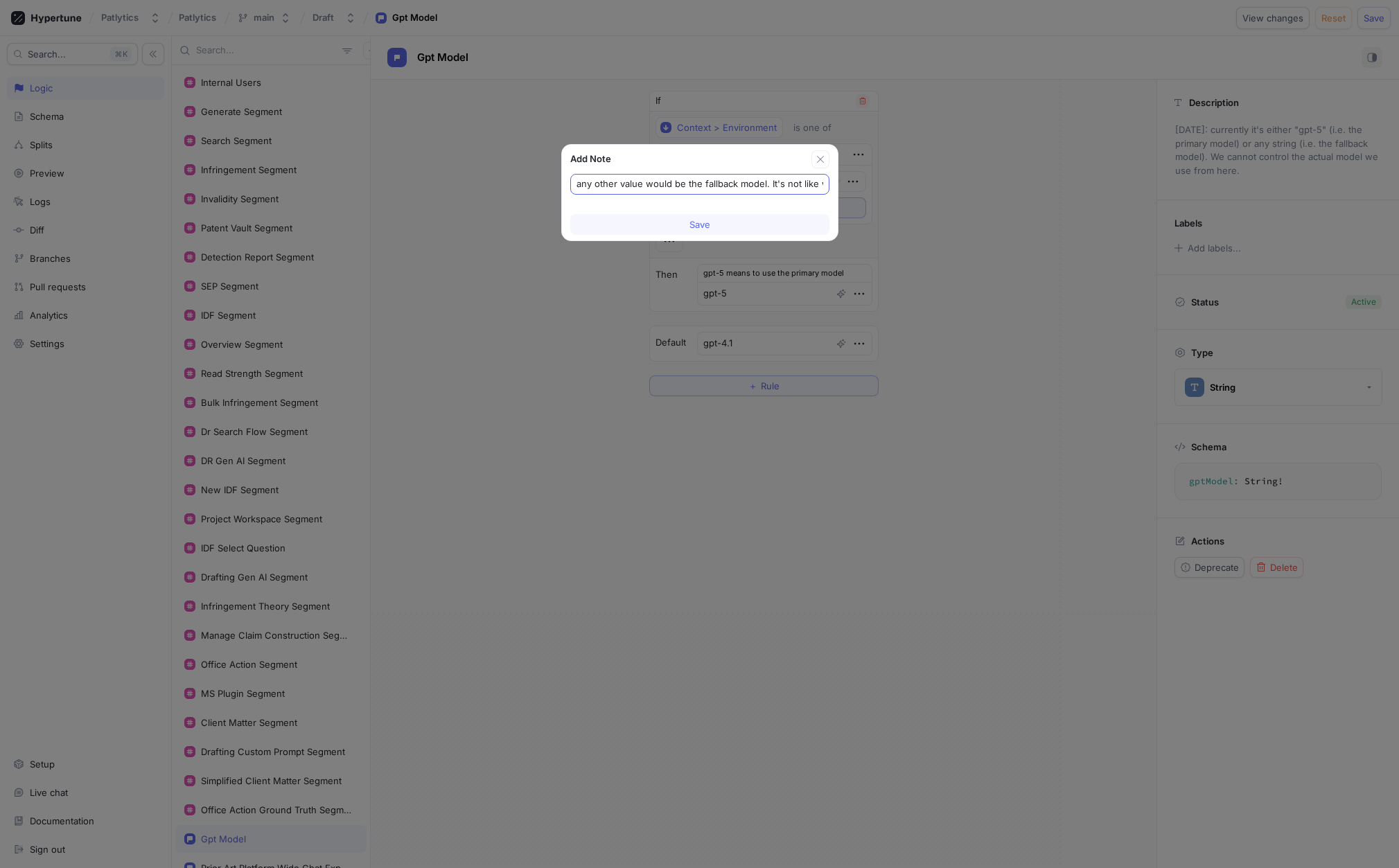
click at [790, 187] on input "any other value would be the fallback model. It's not like we fill in "gpt-3.5"…" at bounding box center [700, 184] width 247 height 14
click at [771, 229] on button "Save" at bounding box center [700, 224] width 259 height 21
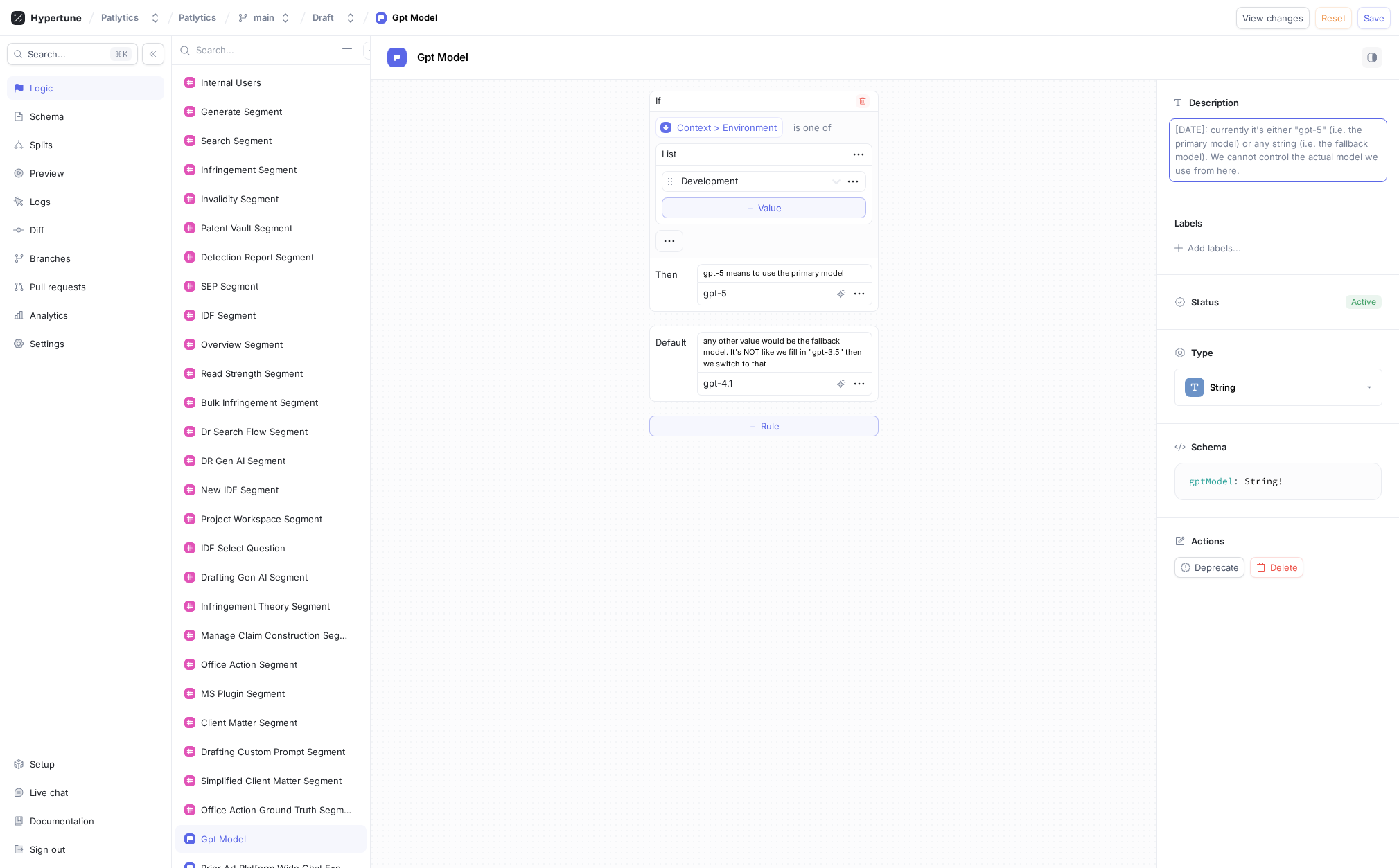
click at [1296, 163] on p "[DATE]: currently it's either "gpt-5" (i.e. the primary model) or any string (i…" at bounding box center [1278, 150] width 218 height 63
click at [1216, 131] on textarea "[DATE]: currently it's either "gpt-5" (i.e. the primary model) or any string (i…" at bounding box center [1278, 150] width 218 height 63
click at [1337, 158] on textarea "[DATE]: currently it's either "gpt-5" (i.e. the primary model) or any string (i…" at bounding box center [1278, 150] width 218 height 63
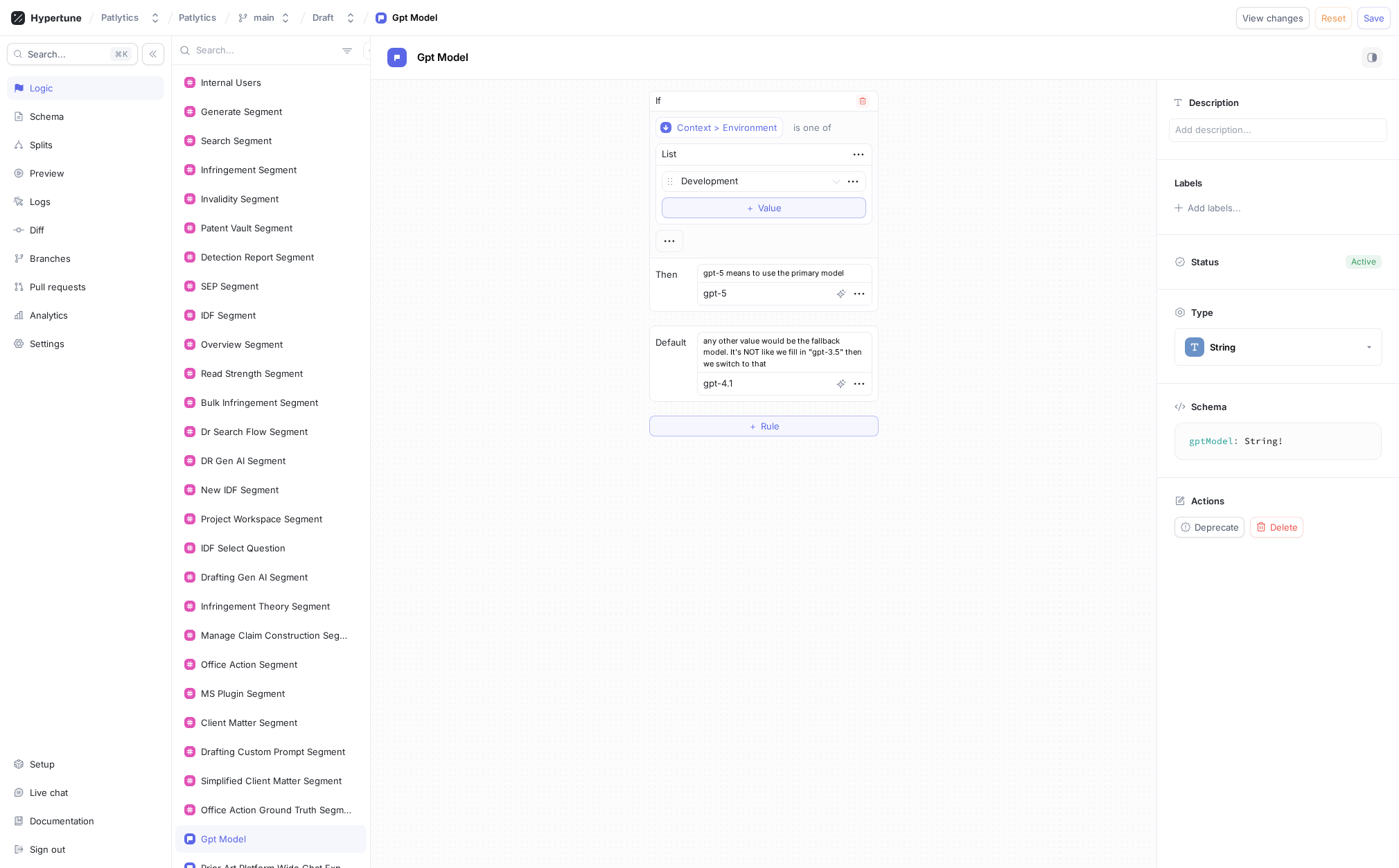
click at [1044, 255] on div "If Context > Environment is one of List Development To pick up a draggable item…" at bounding box center [764, 263] width 785 height 368
click at [858, 289] on icon "button" at bounding box center [859, 294] width 15 height 15
click at [926, 349] on div "Edit note" at bounding box center [909, 343] width 118 height 23
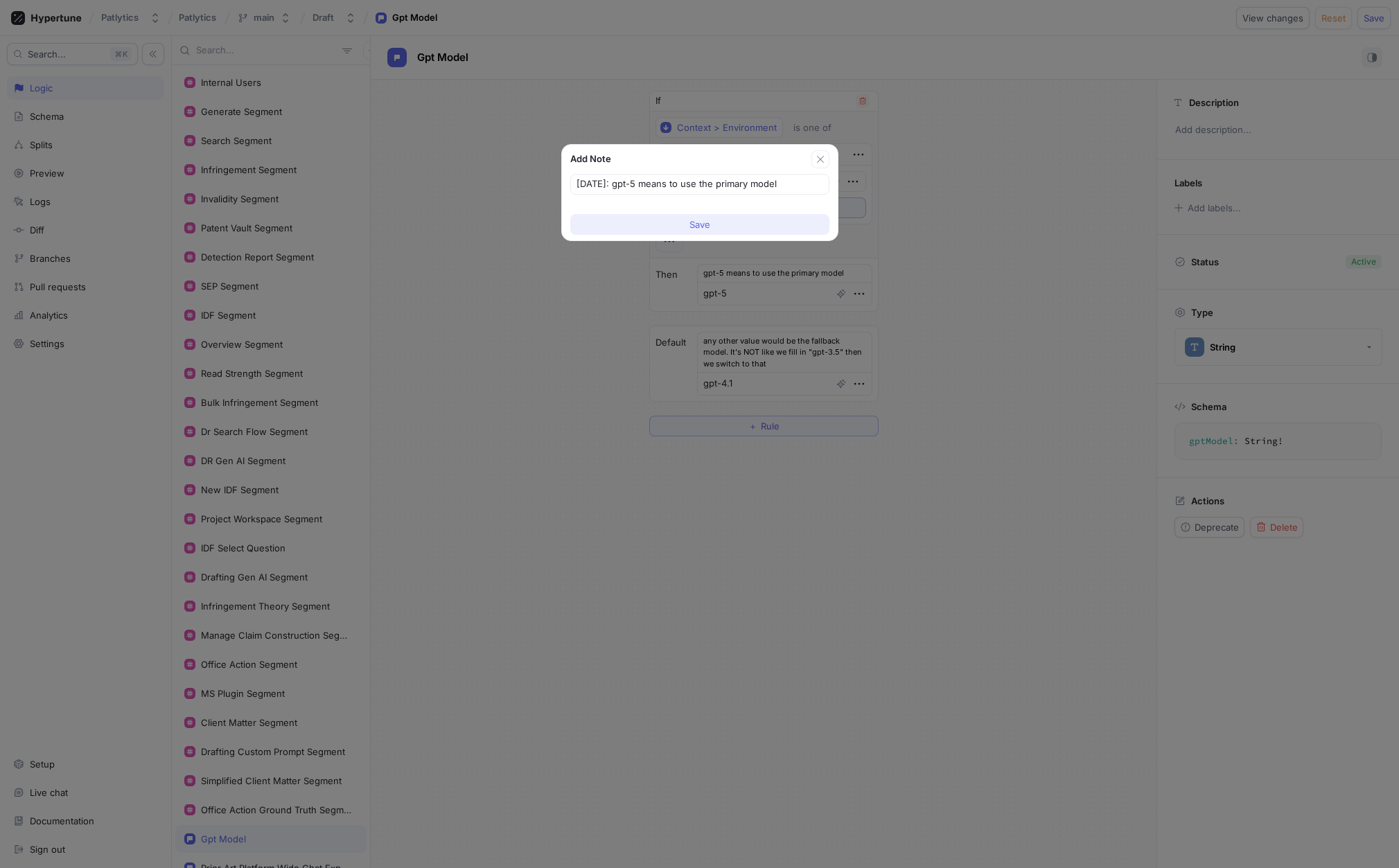
click at [774, 228] on button "Save" at bounding box center [700, 224] width 259 height 21
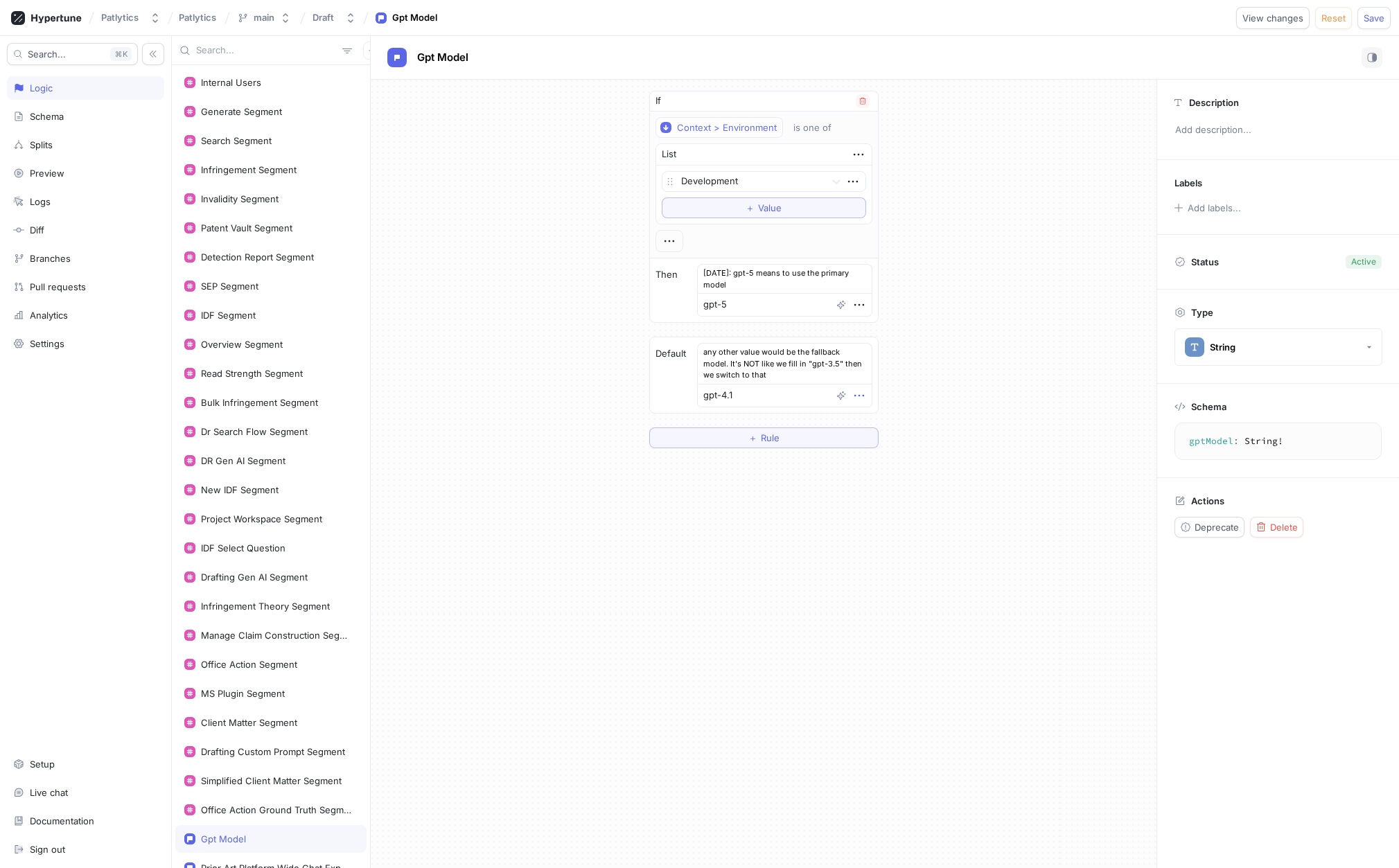
click at [857, 390] on icon "button" at bounding box center [859, 395] width 15 height 15
click at [900, 444] on p "Edit note" at bounding box center [887, 444] width 38 height 14
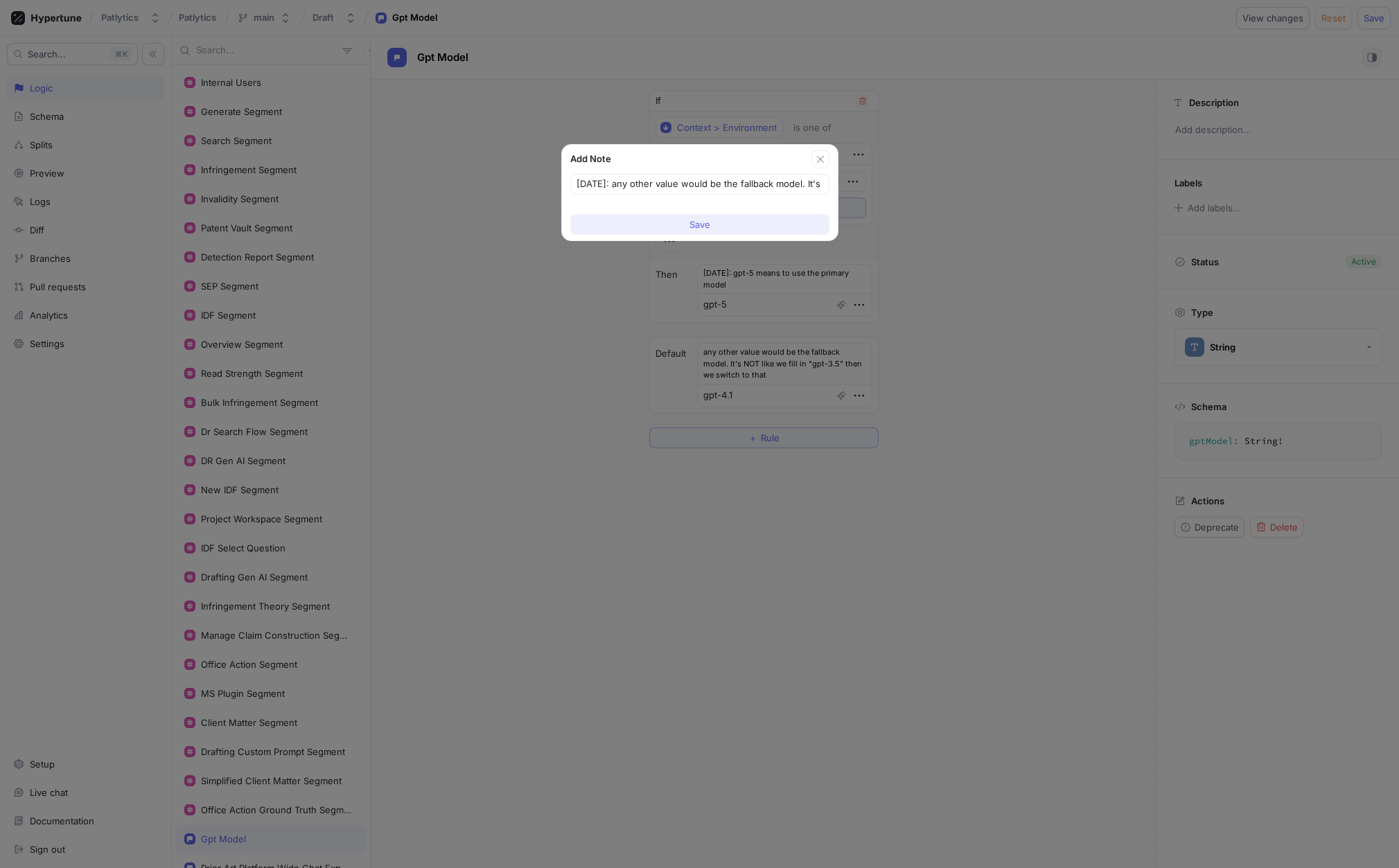
click at [757, 225] on button "Save" at bounding box center [700, 224] width 259 height 21
